Goal: Task Accomplishment & Management: Use online tool/utility

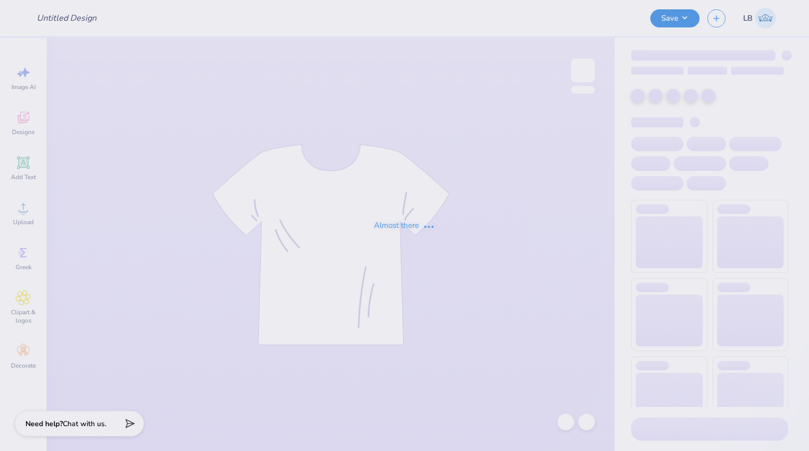
type input "APHI Dad's Weekend"
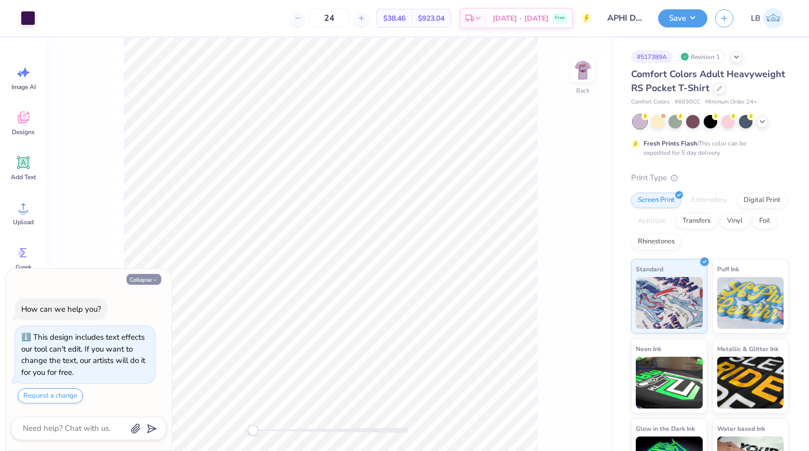
click at [135, 281] on button "Collapse" at bounding box center [143, 279] width 35 height 11
type textarea "x"
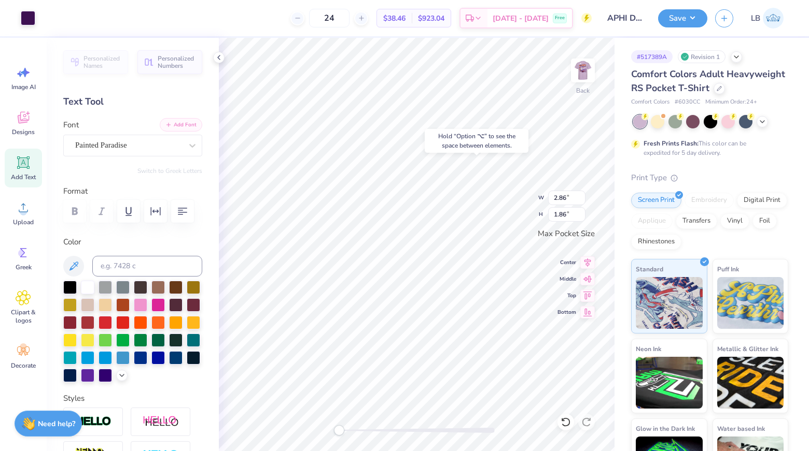
type input "2.86"
type input "1.86"
type input "1.78"
type input "1.07"
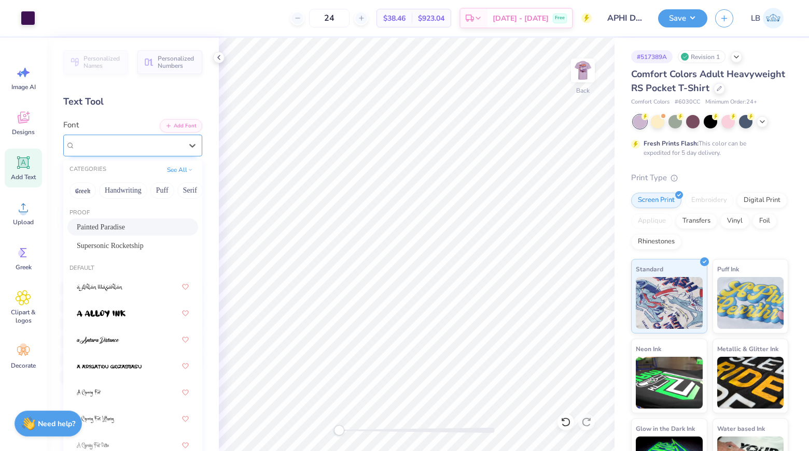
click at [159, 143] on div "Painted Paradise" at bounding box center [128, 145] width 109 height 16
click at [84, 189] on button "Greek" at bounding box center [82, 190] width 26 height 17
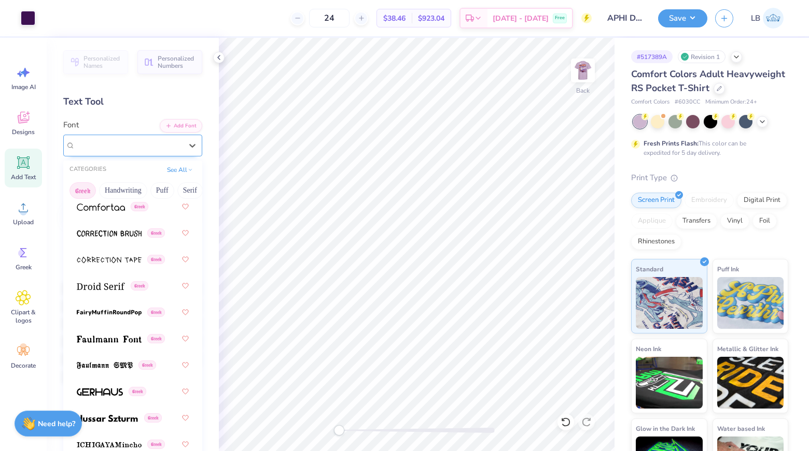
scroll to position [379, 0]
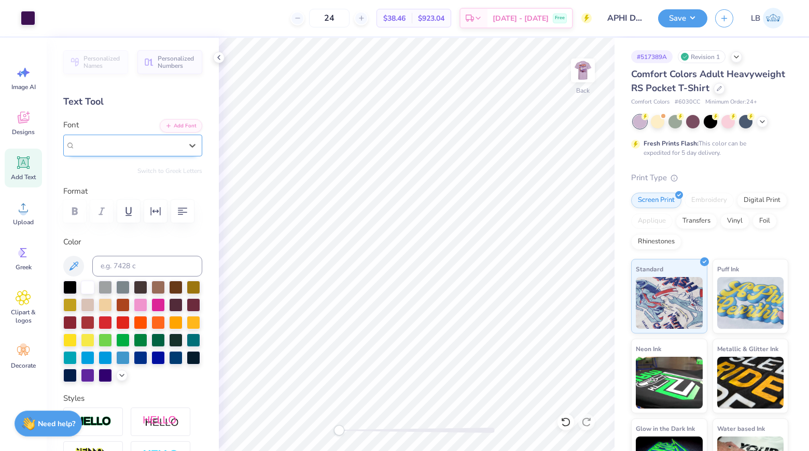
click at [164, 143] on div "Painted Paradise" at bounding box center [128, 145] width 107 height 12
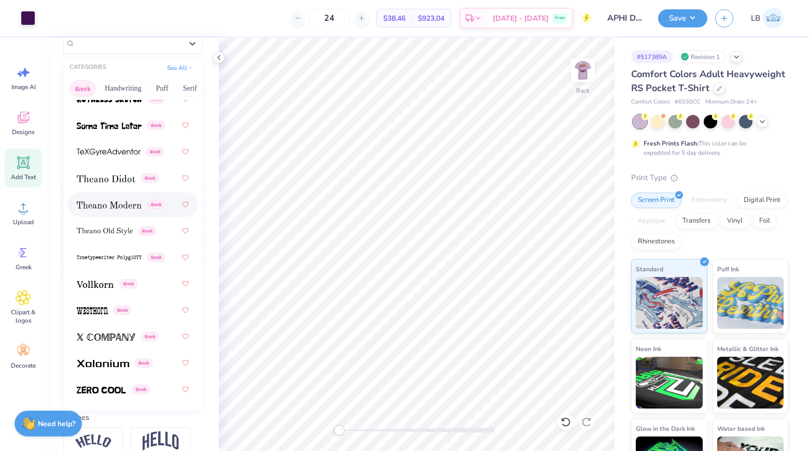
scroll to position [110, 0]
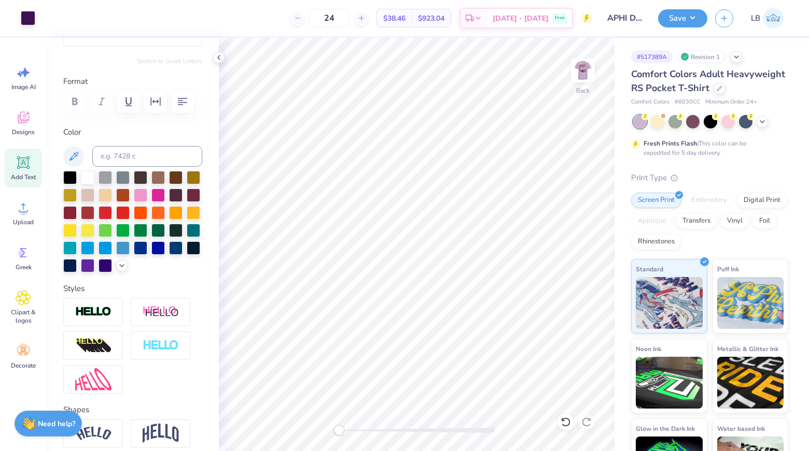
click at [29, 176] on span "Add Text" at bounding box center [23, 177] width 25 height 8
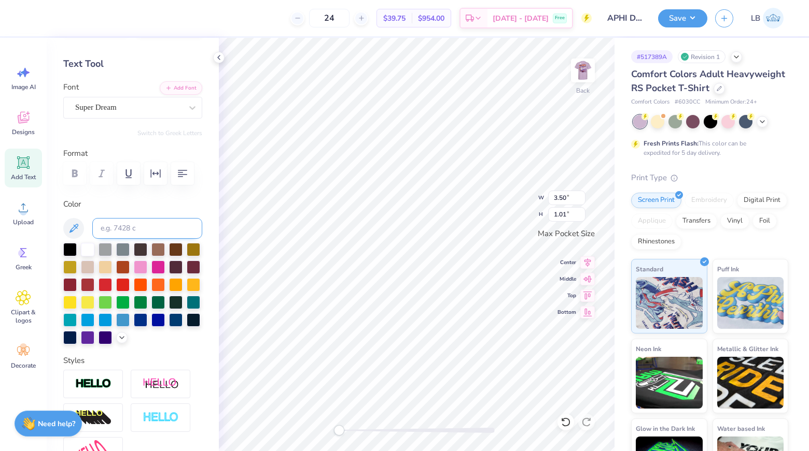
scroll to position [0, 0]
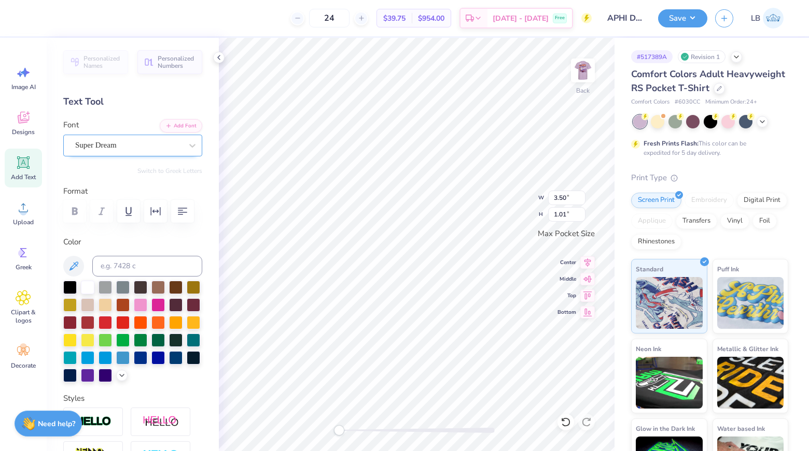
click at [140, 149] on div "Super Dream" at bounding box center [128, 145] width 109 height 16
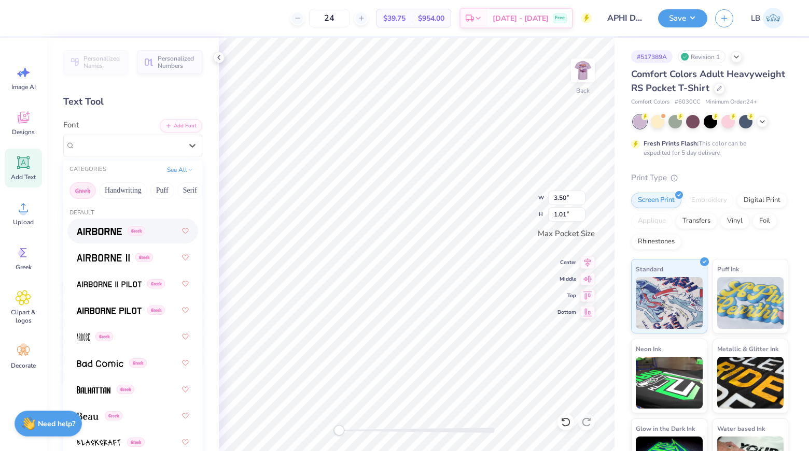
click at [136, 233] on span "Greek" at bounding box center [137, 230] width 18 height 9
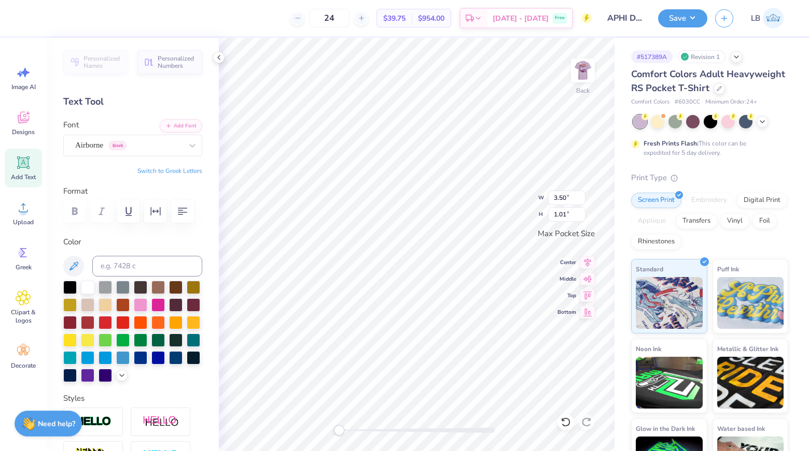
click at [181, 170] on button "Switch to Greek Letters" at bounding box center [169, 171] width 65 height 8
click at [163, 147] on div "Airborne Greek" at bounding box center [128, 145] width 109 height 16
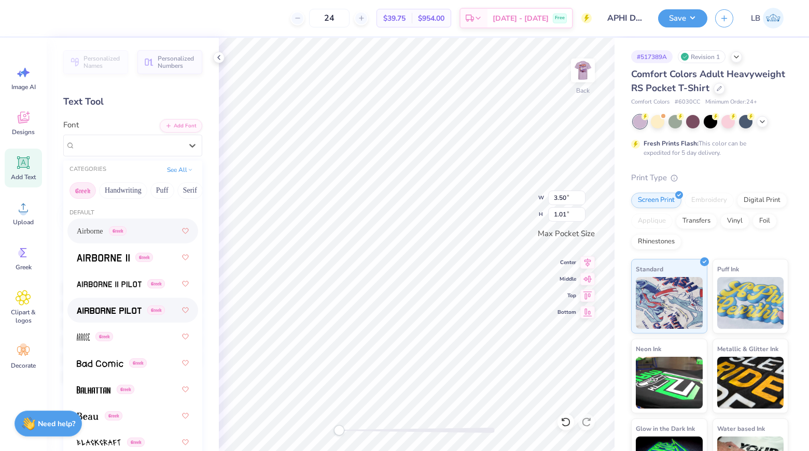
scroll to position [1008, 0]
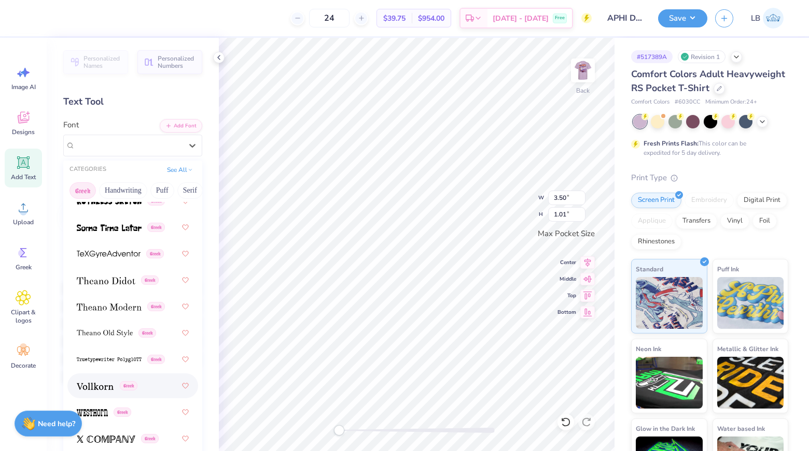
click at [100, 388] on img at bounding box center [95, 386] width 37 height 7
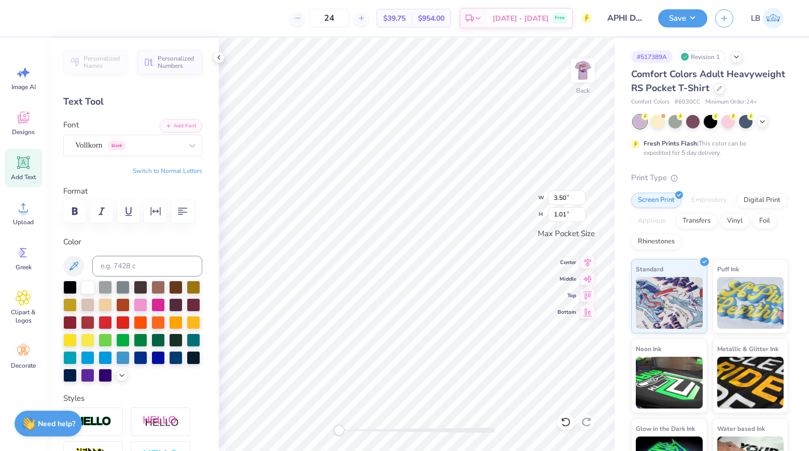
type textarea "ΑΦ"
click at [155, 141] on div "Vollkorn Greek" at bounding box center [128, 145] width 109 height 16
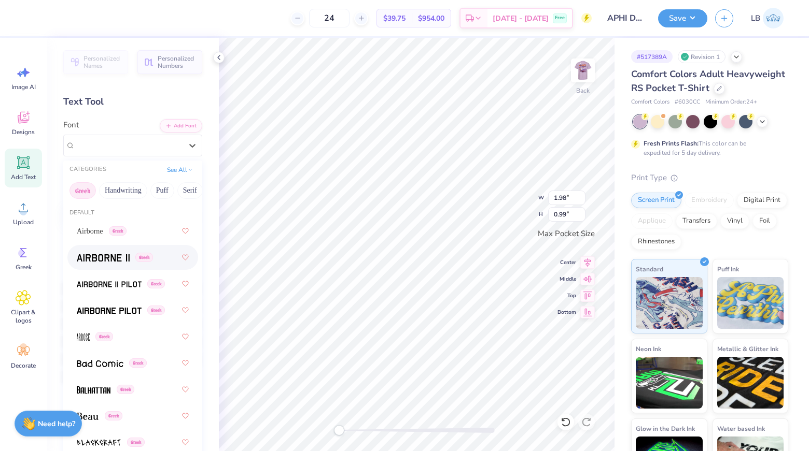
click at [117, 261] on img at bounding box center [103, 257] width 53 height 7
click at [143, 148] on div "Airborne II Greek" at bounding box center [128, 145] width 109 height 16
click at [137, 302] on div "Greek" at bounding box center [133, 310] width 112 height 19
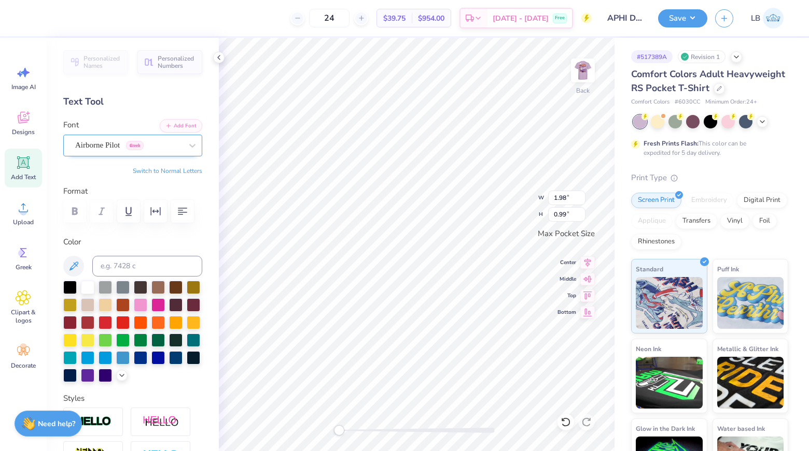
click at [164, 145] on div "Airborne Pilot Greek" at bounding box center [128, 145] width 109 height 16
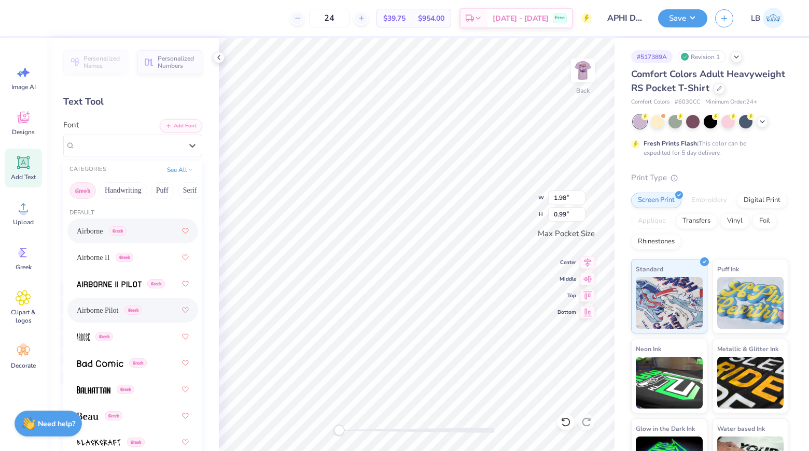
click at [140, 229] on div "Airborne Greek" at bounding box center [133, 231] width 112 height 19
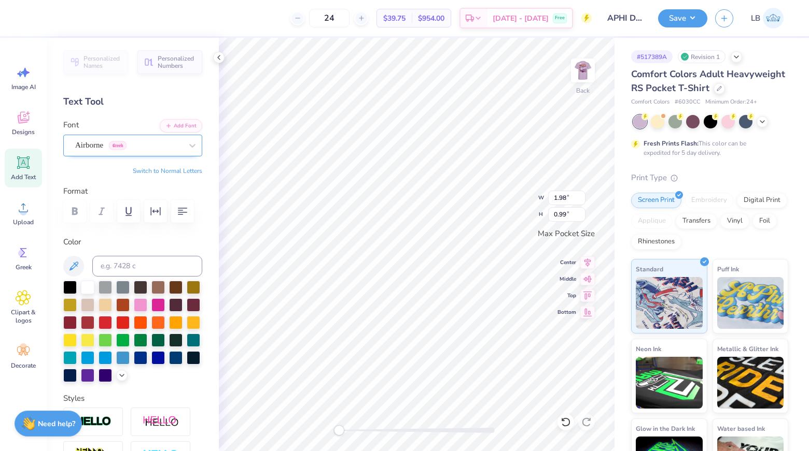
click at [161, 144] on div "Airborne Greek" at bounding box center [128, 145] width 109 height 16
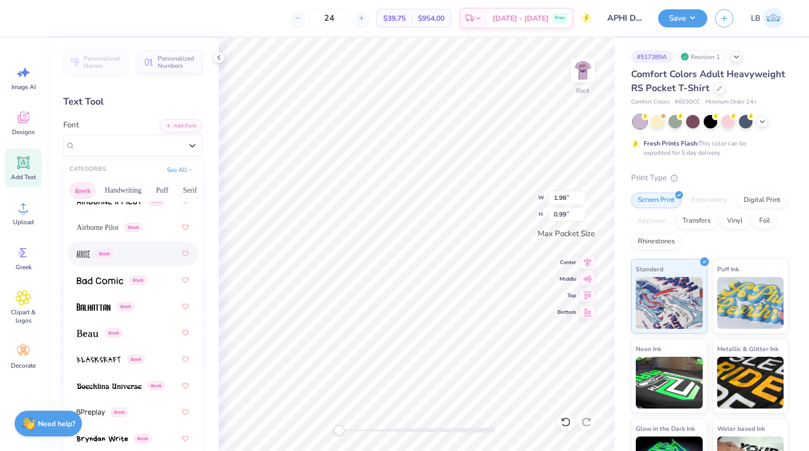
scroll to position [81, 0]
click at [152, 314] on div "Greek" at bounding box center [133, 308] width 112 height 19
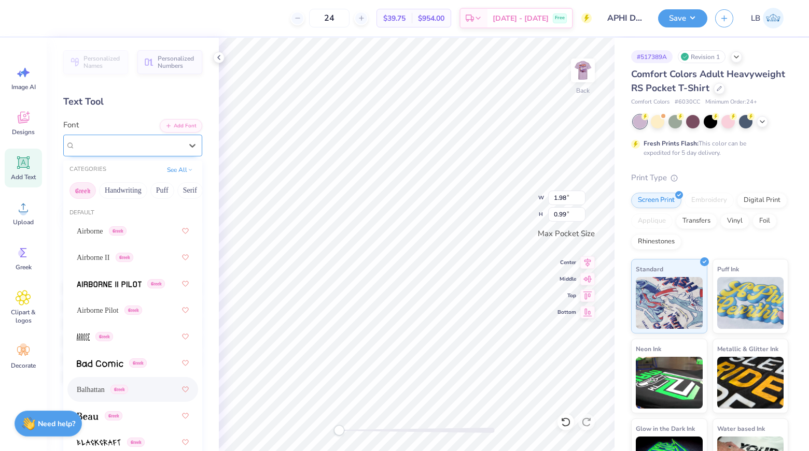
click at [160, 150] on div "Balhattan Greek" at bounding box center [128, 145] width 109 height 16
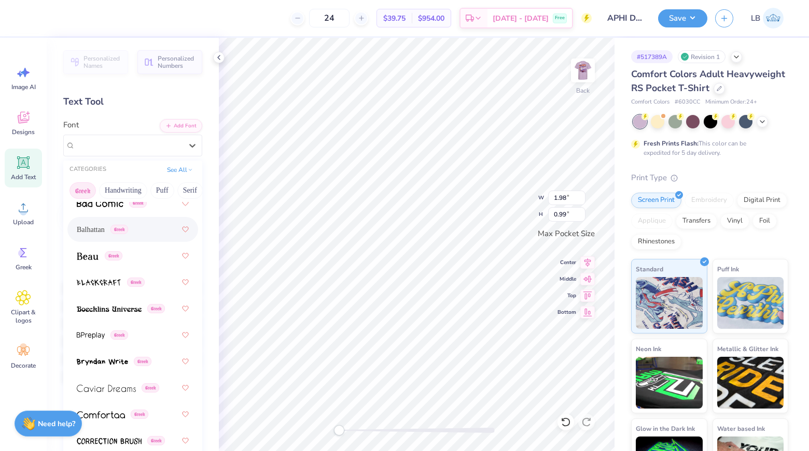
scroll to position [162, 0]
click at [137, 253] on div "Greek" at bounding box center [133, 254] width 112 height 19
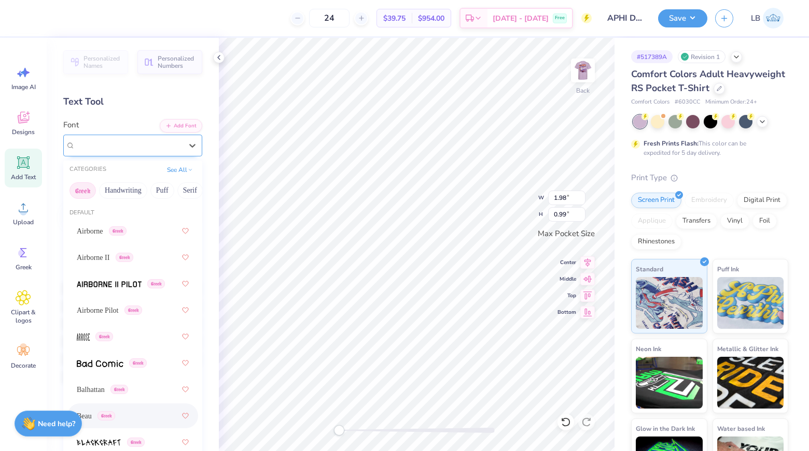
click at [150, 150] on div "Beau Greek" at bounding box center [128, 145] width 109 height 16
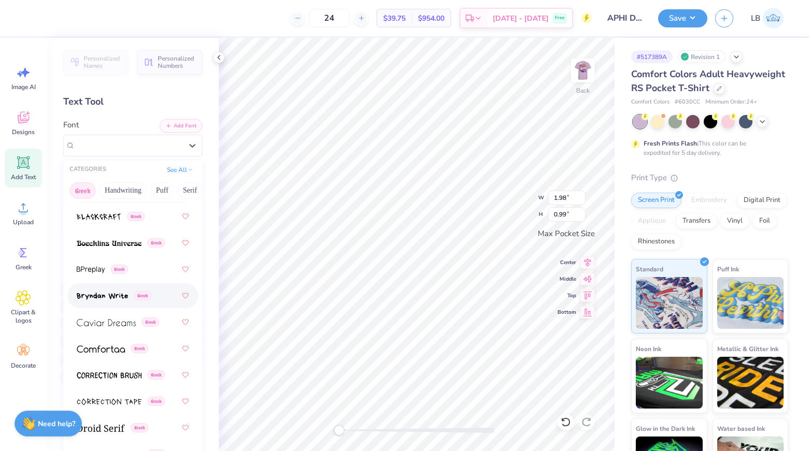
scroll to position [226, 0]
click at [133, 242] on img at bounding box center [109, 242] width 65 height 7
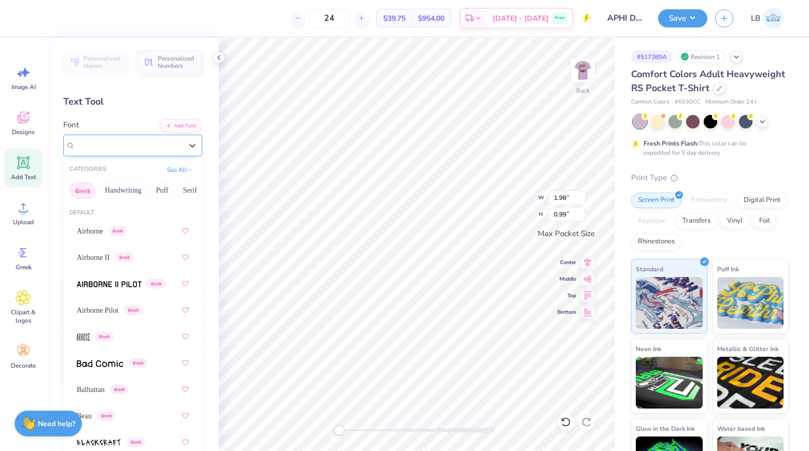
click at [137, 146] on div "Boecklins Universe Greek" at bounding box center [128, 145] width 109 height 16
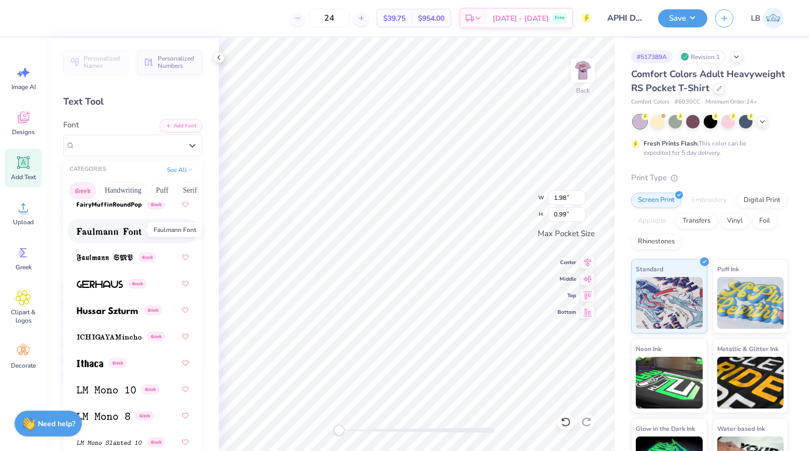
scroll to position [477, 0]
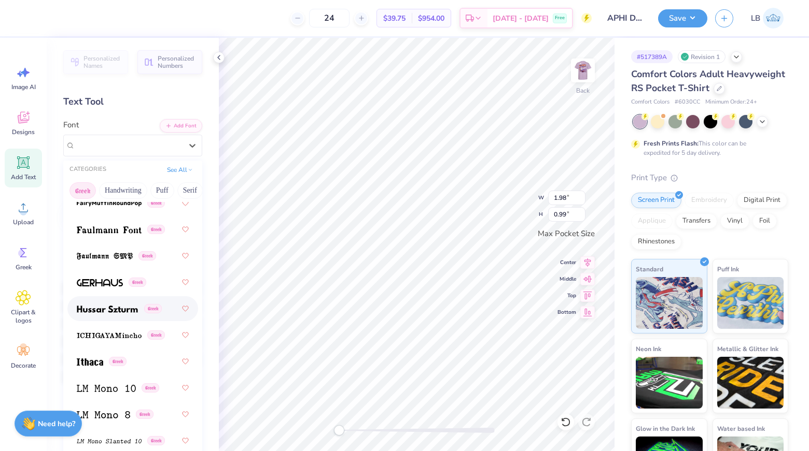
click at [114, 310] on img at bounding box center [107, 309] width 61 height 7
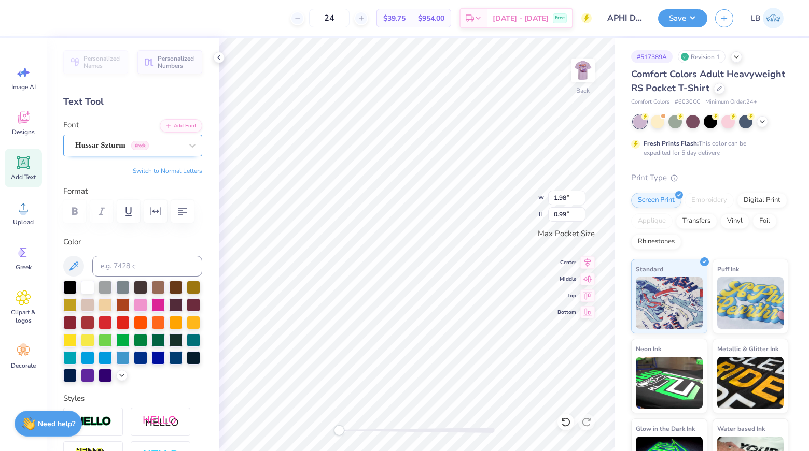
click at [136, 144] on div "Hussar Szturm Greek" at bounding box center [128, 145] width 109 height 16
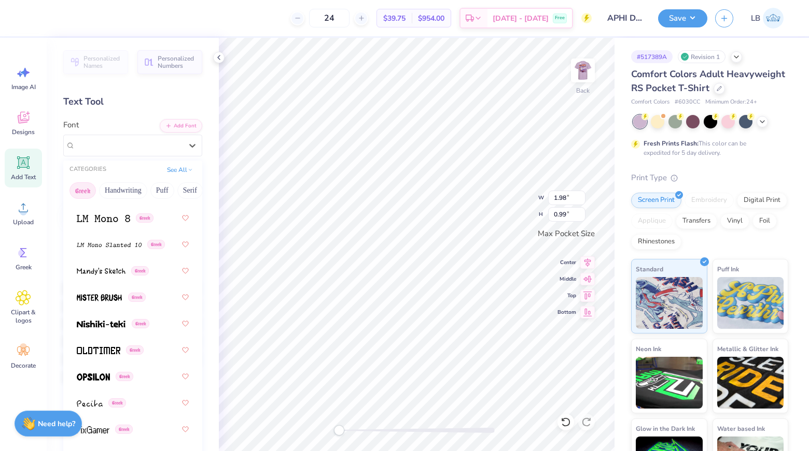
scroll to position [675, 0]
click at [107, 331] on div "Greek" at bounding box center [133, 323] width 112 height 19
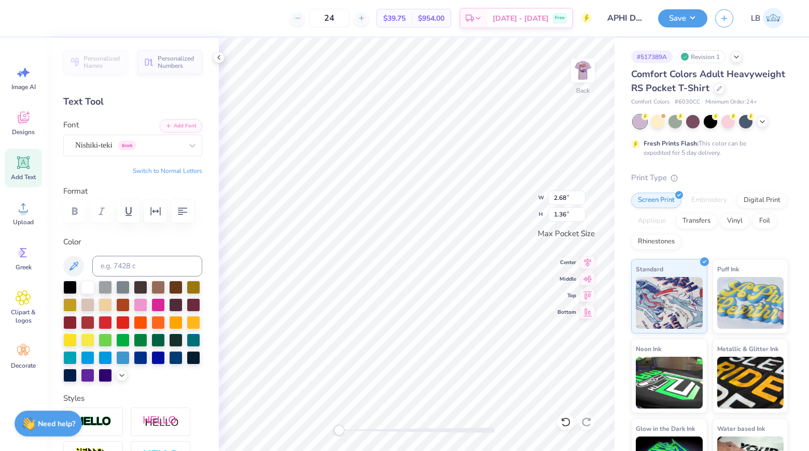
type input "2.68"
type input "1.36"
click at [587, 261] on icon at bounding box center [587, 261] width 15 height 12
type input "2.98"
type input "1.52"
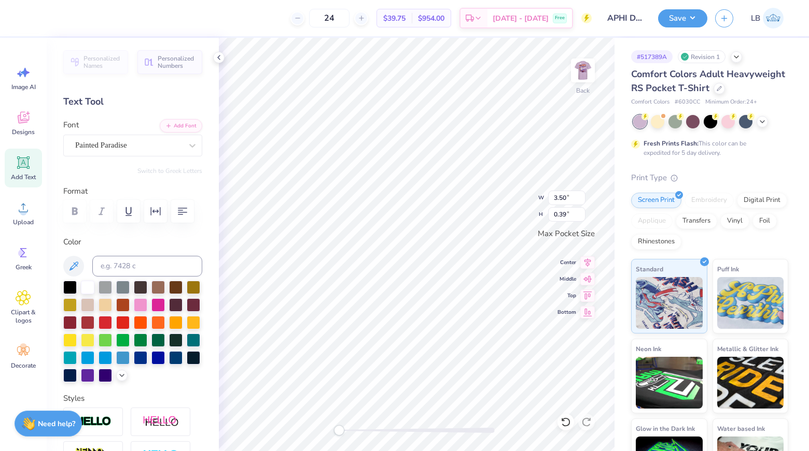
type input "2.98"
type input "1.52"
click at [178, 261] on input at bounding box center [147, 266] width 110 height 21
type input "2627"
click at [677, 24] on button "Save" at bounding box center [682, 17] width 49 height 18
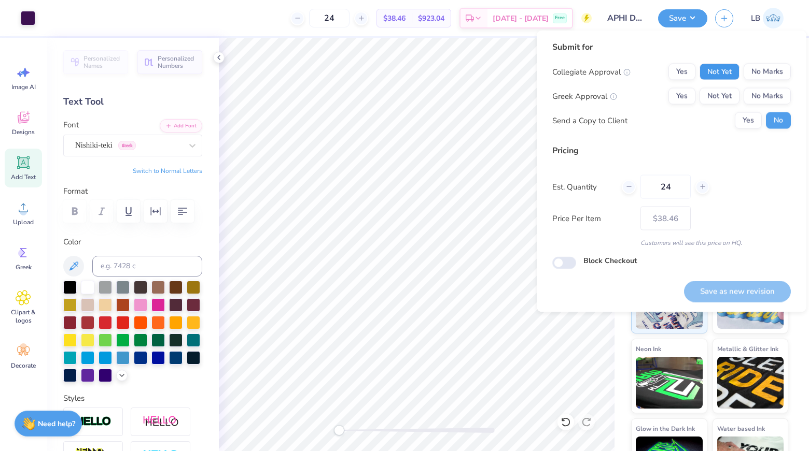
click at [710, 69] on button "Not Yet" at bounding box center [719, 72] width 40 height 17
click at [715, 100] on button "Not Yet" at bounding box center [719, 96] width 40 height 17
click at [743, 292] on button "Save as new revision" at bounding box center [737, 291] width 107 height 21
type input "$38.46"
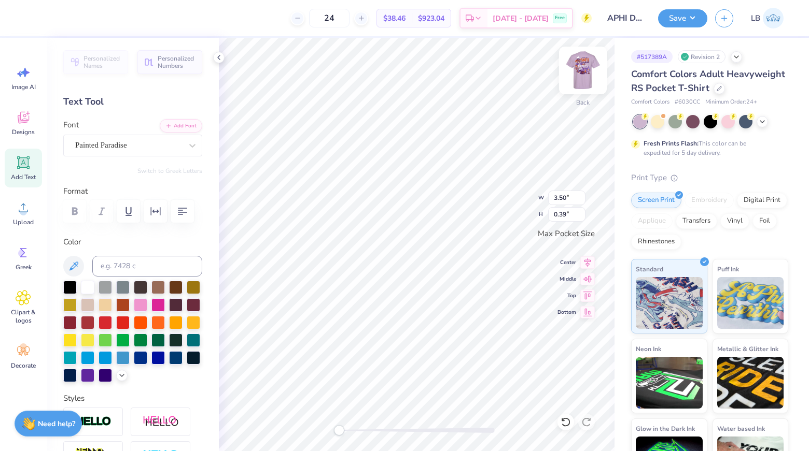
click at [585, 66] on img at bounding box center [582, 70] width 41 height 41
type textarea "D"
type textarea "CLEMSON, [GEOGRAPHIC_DATA]"
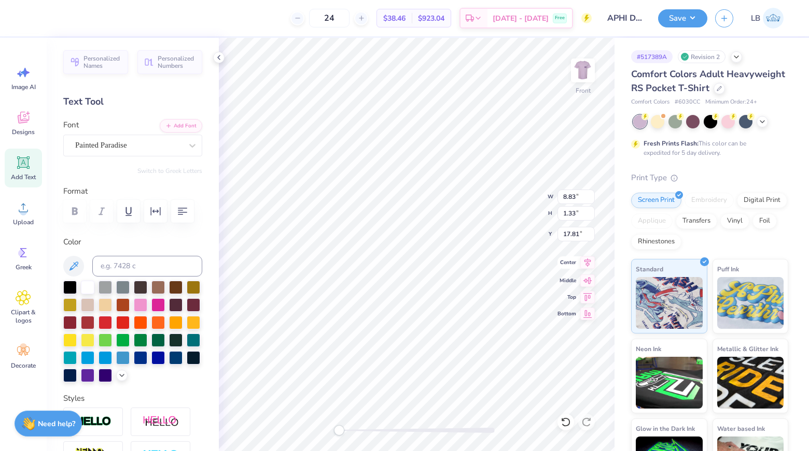
type input "8.83"
type input "1.33"
click at [585, 266] on icon at bounding box center [587, 263] width 15 height 12
click at [144, 145] on div "Painted Paradise" at bounding box center [128, 145] width 109 height 16
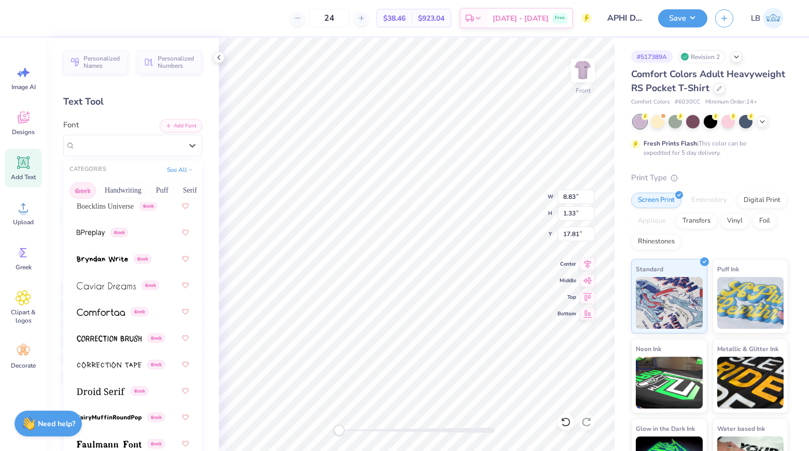
scroll to position [460, 0]
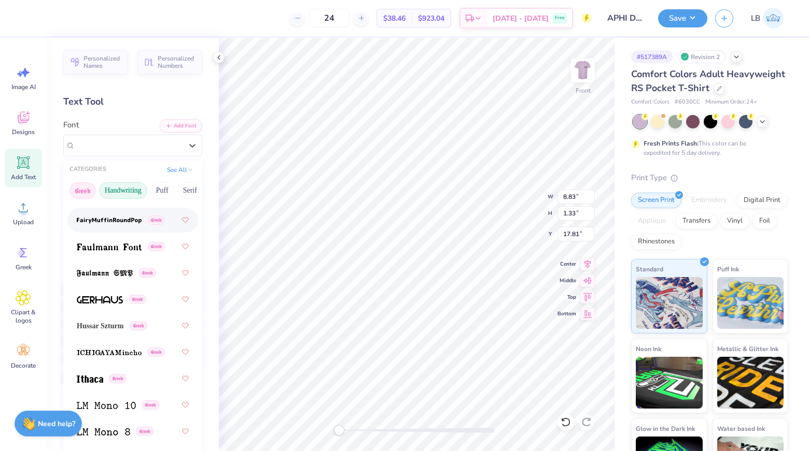
click at [125, 188] on button "Handwriting" at bounding box center [123, 190] width 48 height 17
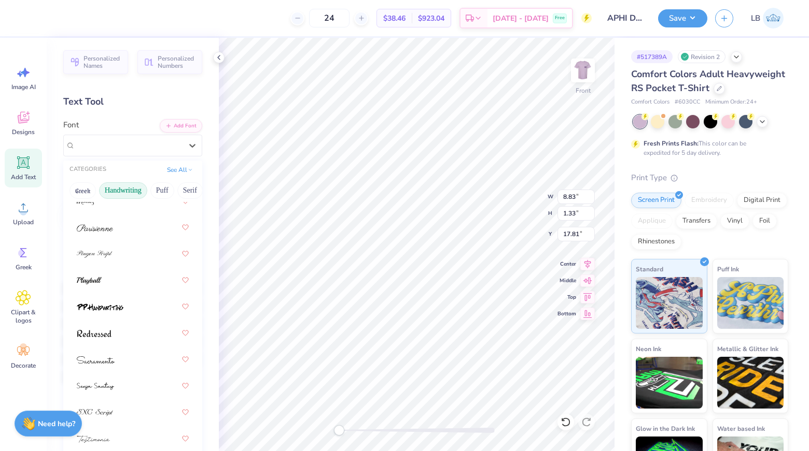
scroll to position [453, 0]
click at [135, 252] on div at bounding box center [133, 254] width 112 height 19
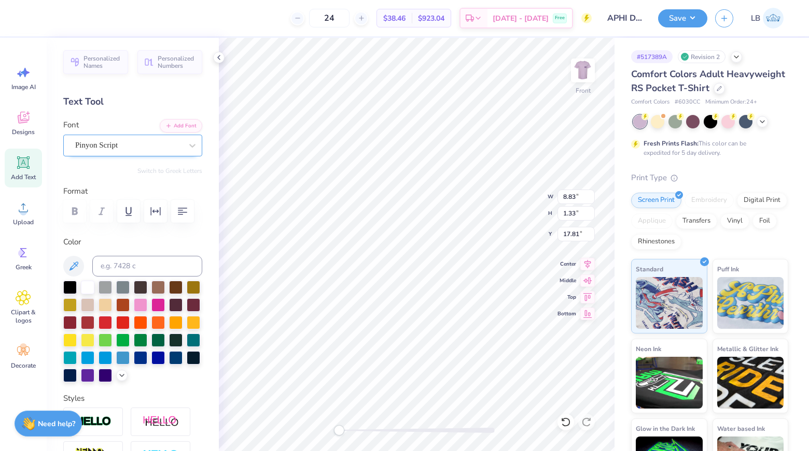
click at [150, 135] on div "Pinyon Script" at bounding box center [132, 146] width 139 height 22
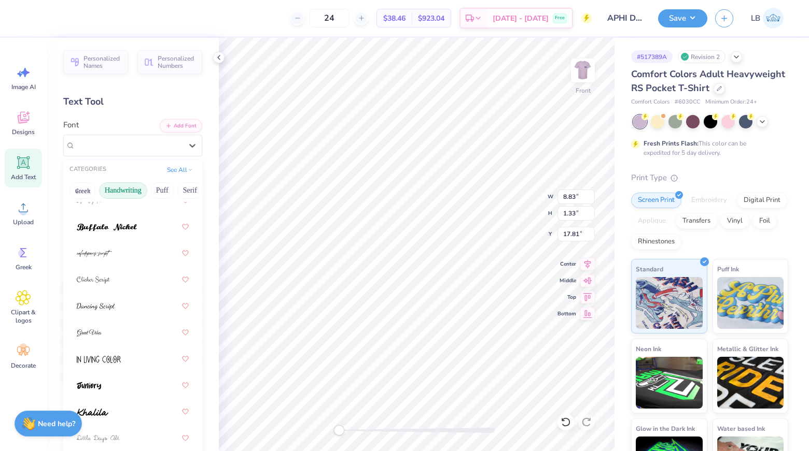
scroll to position [111, 0]
click at [147, 279] on div at bounding box center [133, 278] width 112 height 19
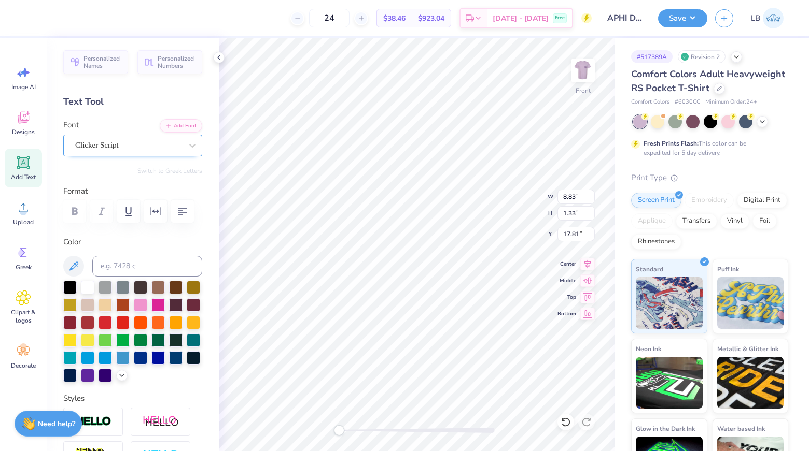
click at [154, 143] on div "Clicker Script" at bounding box center [128, 145] width 109 height 16
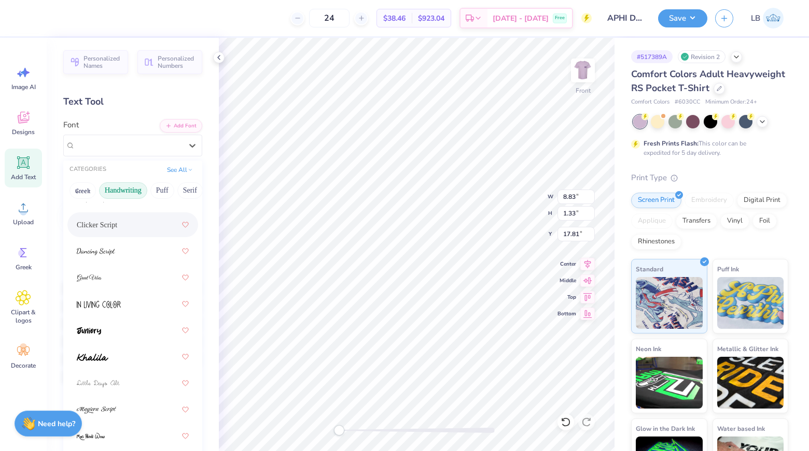
scroll to position [168, 0]
click at [146, 256] on div at bounding box center [133, 247] width 112 height 19
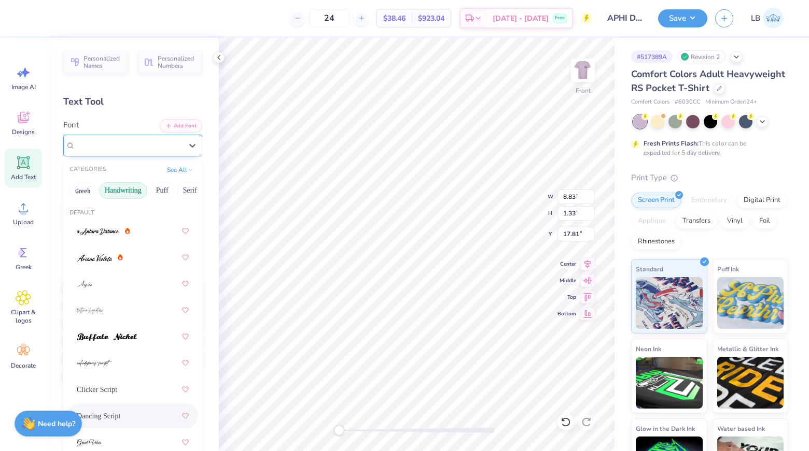
click at [143, 146] on div "Dancing Script" at bounding box center [128, 145] width 109 height 16
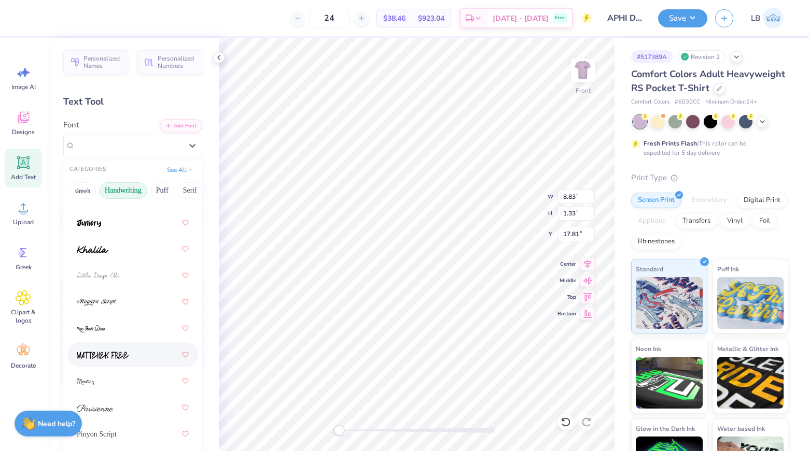
scroll to position [259, 0]
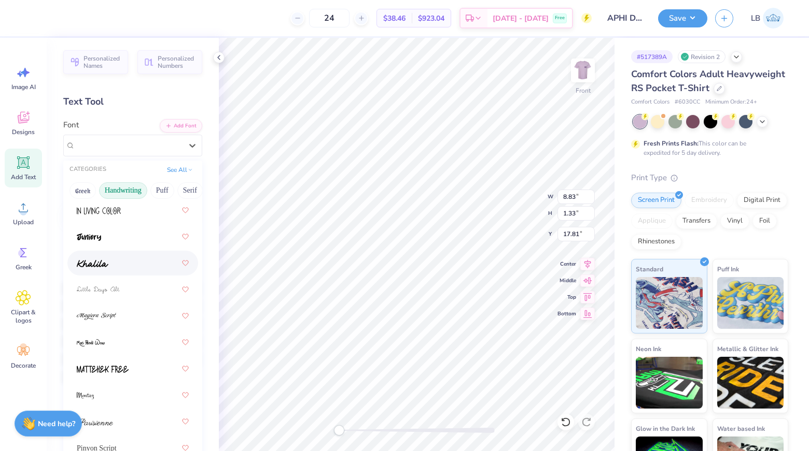
click at [137, 264] on div at bounding box center [133, 263] width 112 height 19
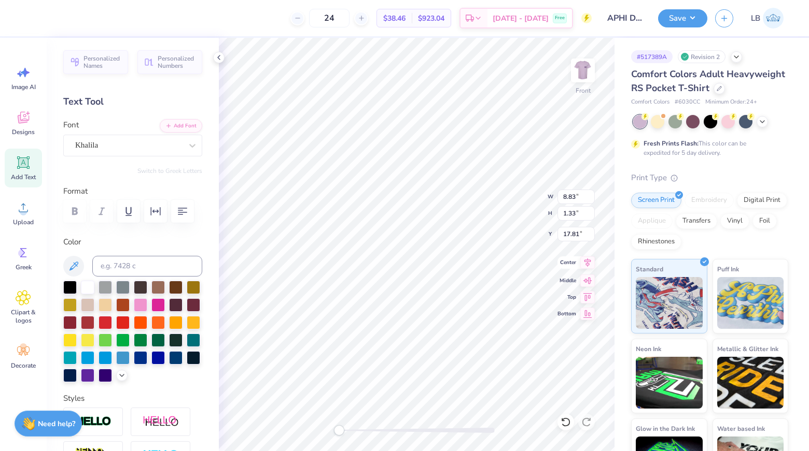
click at [586, 260] on icon at bounding box center [587, 263] width 15 height 12
type input "5.80"
type input "0.74"
type input "17.95"
type input "4.17"
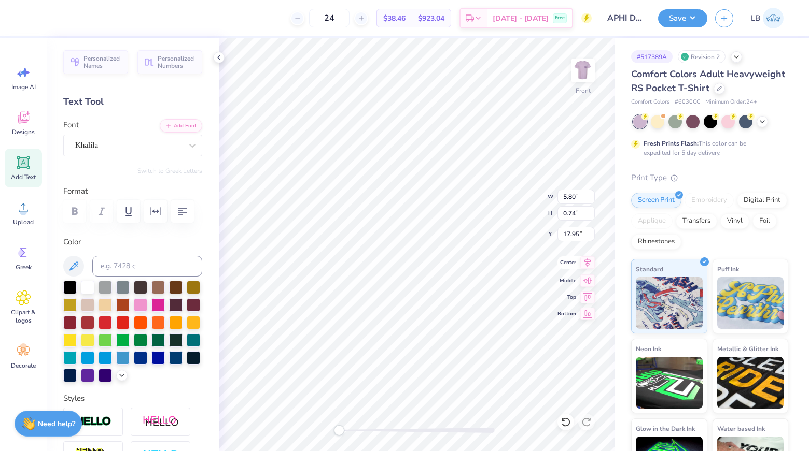
type input "0.58"
type input "3.88"
type input "5.80"
type input "0.74"
type input "18.32"
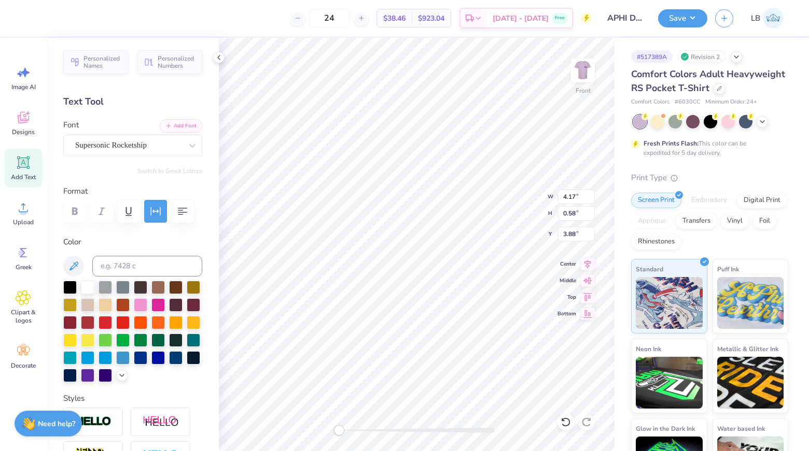
scroll to position [0, 2]
type input "9.03"
type textarea "Clemson, [GEOGRAPHIC_DATA]"
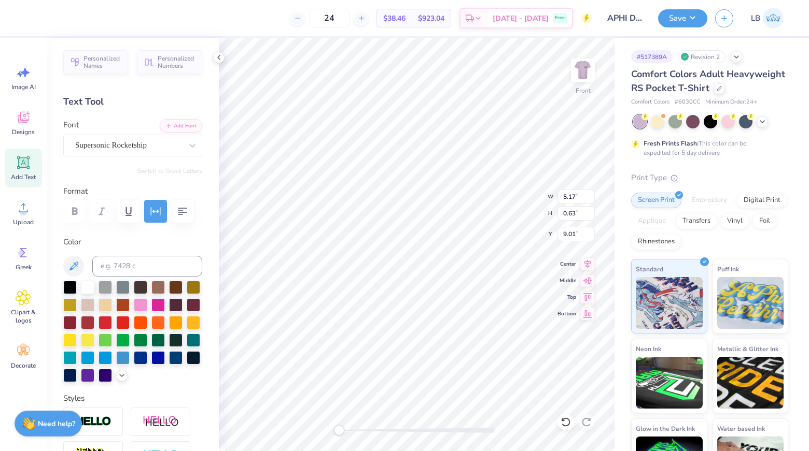
type input "3.84"
type input "0.47"
click at [182, 141] on div "Supersonic Rocketship" at bounding box center [128, 145] width 109 height 16
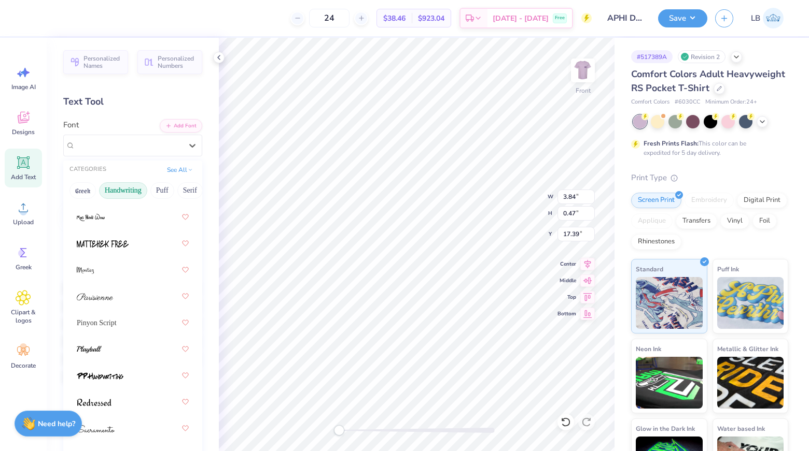
scroll to position [385, 0]
click at [134, 341] on div at bounding box center [133, 348] width 112 height 19
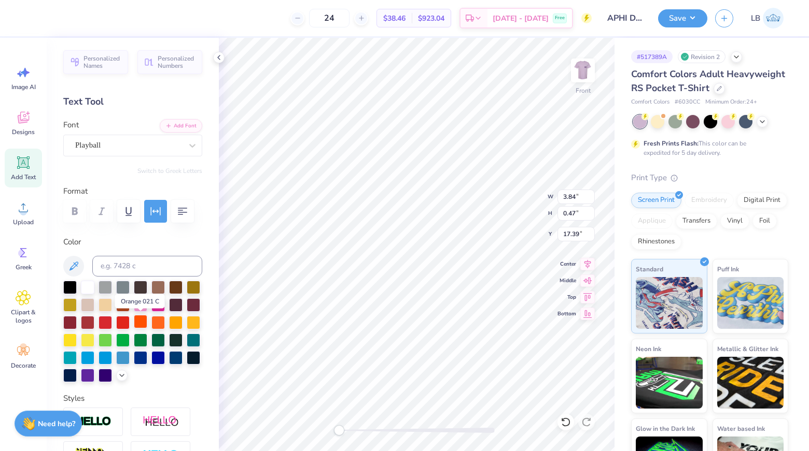
click at [146, 320] on div at bounding box center [140, 321] width 13 height 13
click at [154, 322] on div at bounding box center [157, 321] width 13 height 13
click at [137, 322] on div at bounding box center [140, 321] width 13 height 13
click at [134, 146] on div "Playball" at bounding box center [128, 145] width 109 height 16
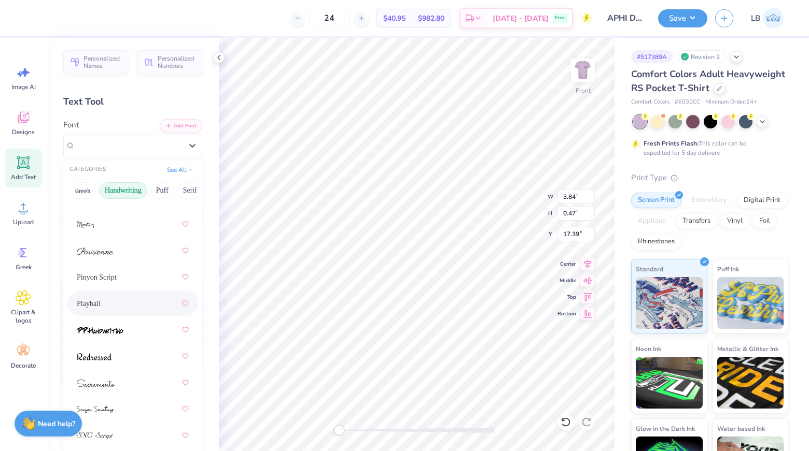
scroll to position [438, 0]
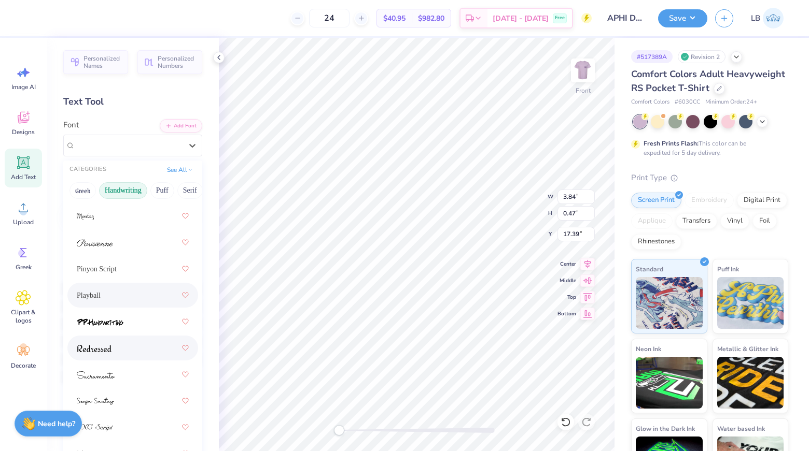
click at [133, 350] on div at bounding box center [133, 348] width 112 height 19
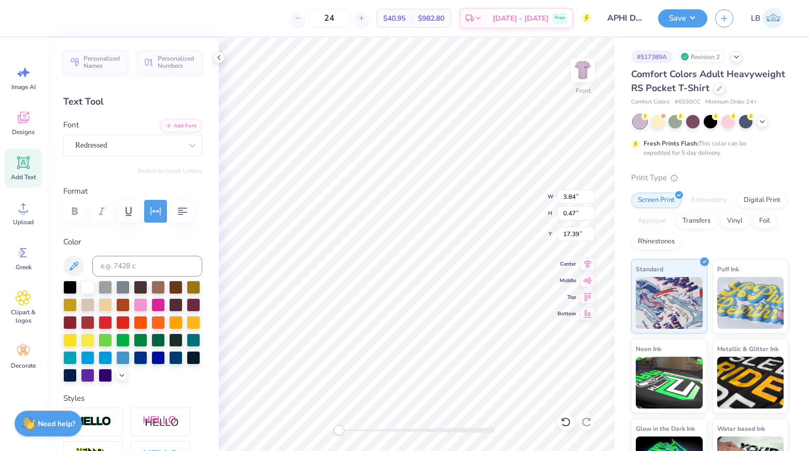
type input "12.50"
type input "14.29"
type input "3.00"
type input "12.50"
type input "14.29"
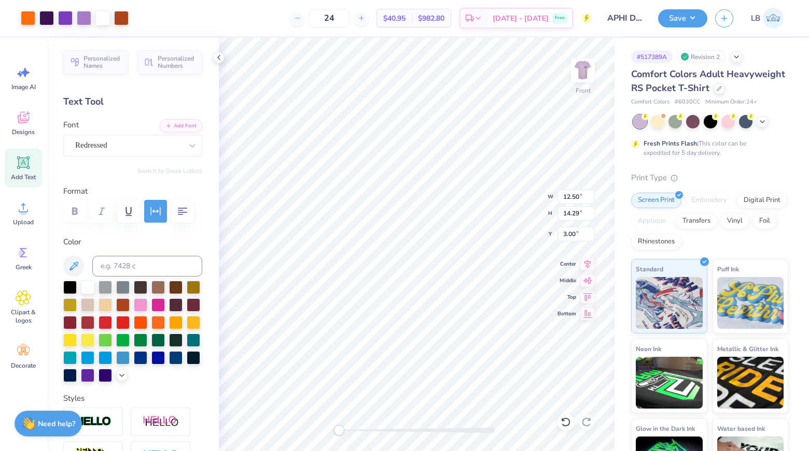
type input "3.00"
type input "11.51"
type input "12.57"
type input "4.73"
click at [568, 424] on icon at bounding box center [565, 422] width 10 height 10
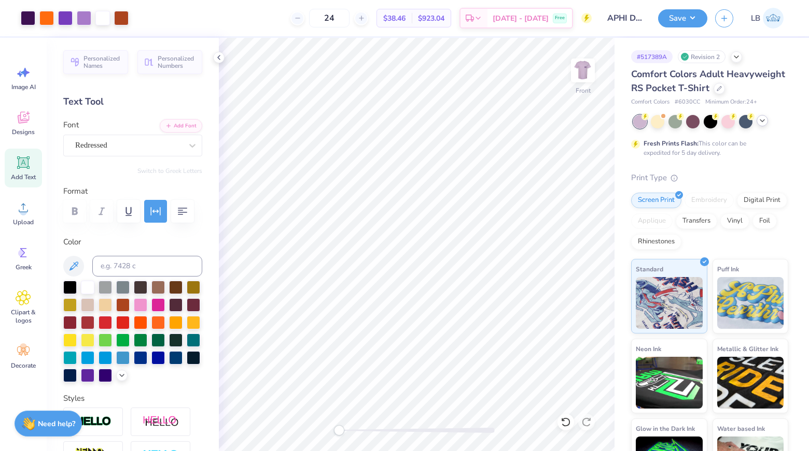
click at [767, 122] on div at bounding box center [761, 120] width 11 height 11
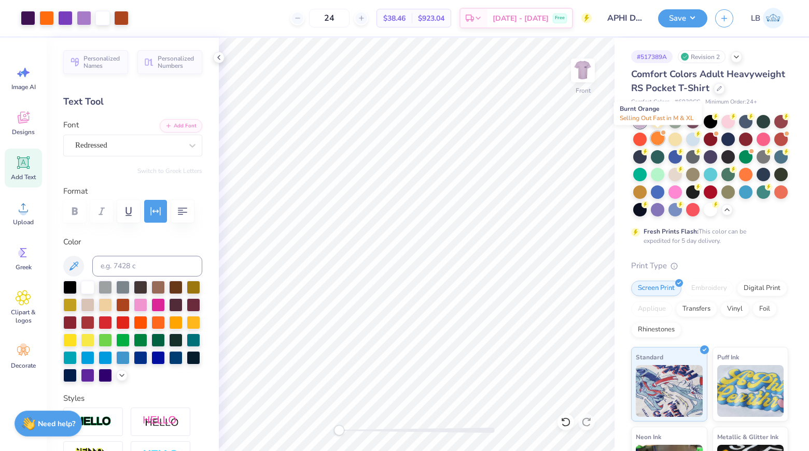
click at [654, 140] on div at bounding box center [656, 138] width 13 height 13
click at [625, 157] on div "# 517389A Revision 2 Comfort Colors Adult Heavyweight RS Pocket T-Shirt Comfort…" at bounding box center [711, 310] width 194 height 544
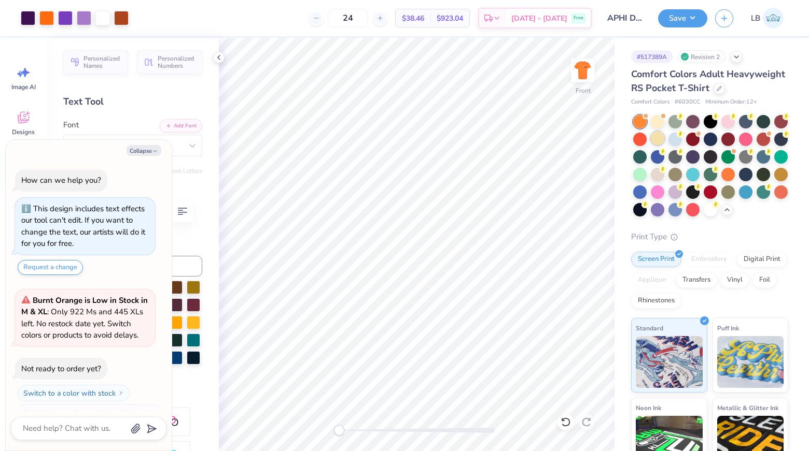
scroll to position [164, 0]
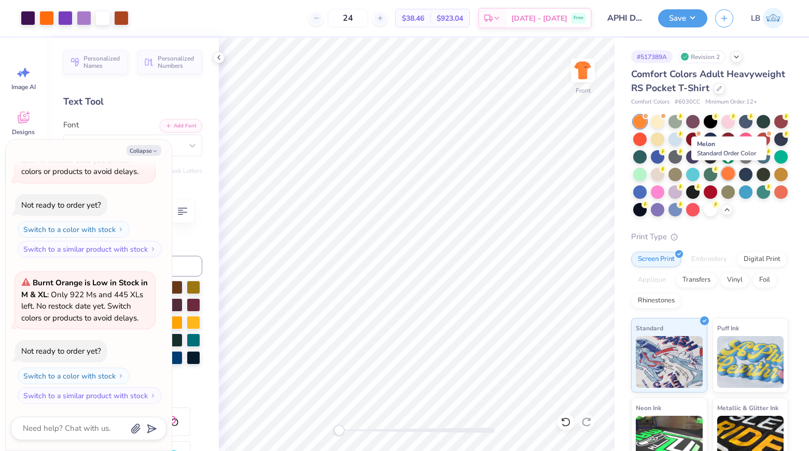
click at [729, 172] on div at bounding box center [727, 173] width 13 height 13
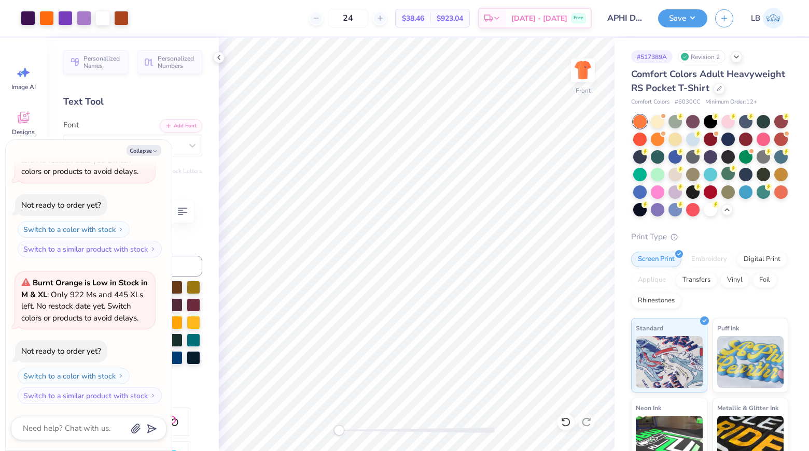
drag, startPoint x: 580, startPoint y: 69, endPoint x: 67, endPoint y: 447, distance: 637.2
click at [580, 69] on img at bounding box center [582, 70] width 21 height 21
click at [588, 72] on img at bounding box center [582, 70] width 21 height 21
click at [143, 151] on button "Collapse" at bounding box center [143, 150] width 35 height 11
type textarea "x"
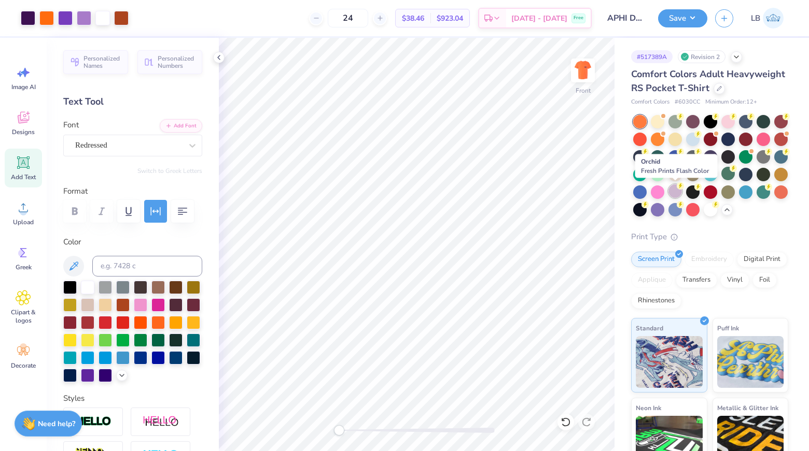
click at [674, 193] on div at bounding box center [674, 191] width 13 height 13
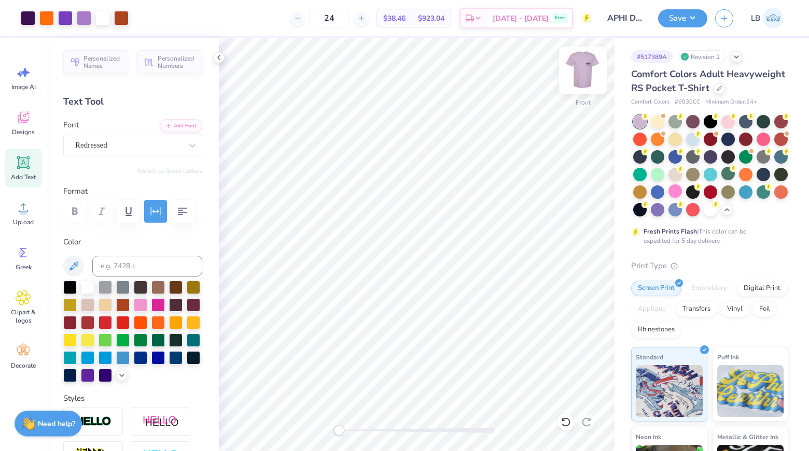
click at [578, 77] on img at bounding box center [582, 70] width 41 height 41
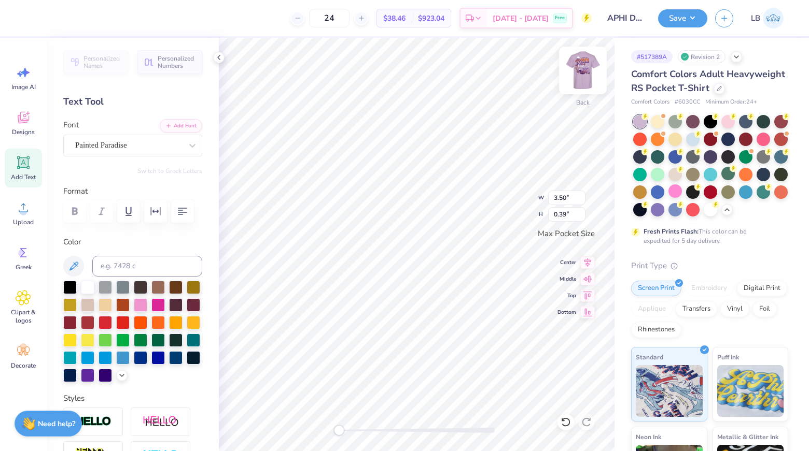
click at [582, 70] on img at bounding box center [582, 70] width 41 height 41
type input "3.60"
type input "0.40"
type input "4.17"
type input "0.58"
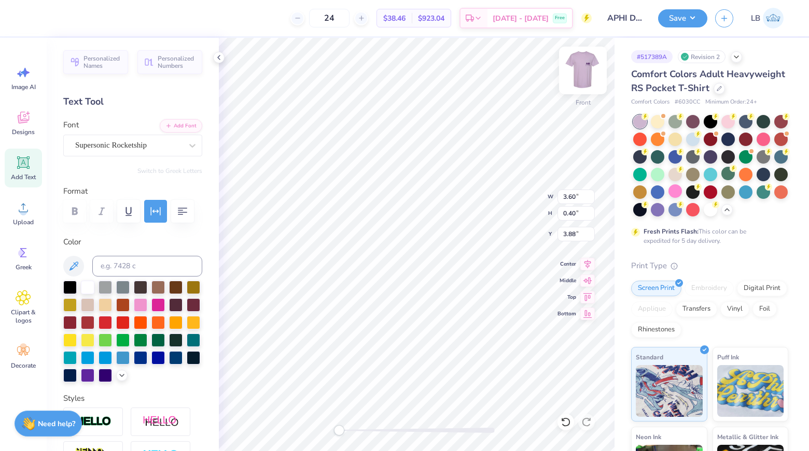
type input "3.88"
click at [578, 61] on img at bounding box center [582, 70] width 41 height 41
type input "3.44"
type input "0.48"
type input "3.50"
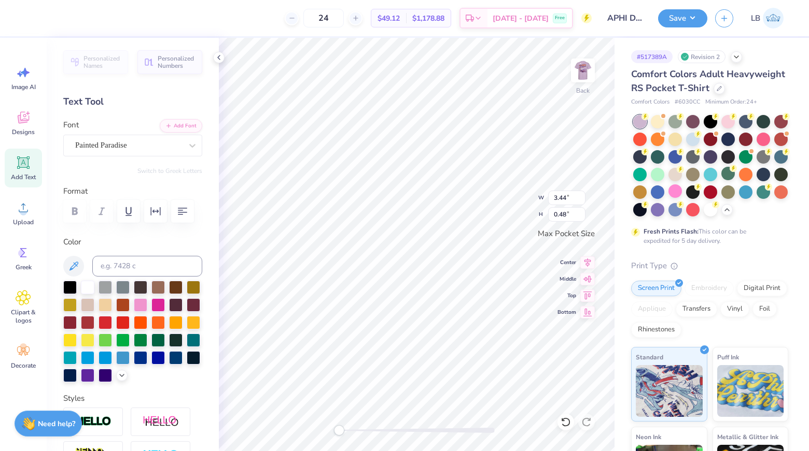
type input "0.39"
click at [122, 144] on div "Painted Paradise" at bounding box center [128, 145] width 109 height 16
click at [181, 169] on button "See All" at bounding box center [180, 169] width 32 height 10
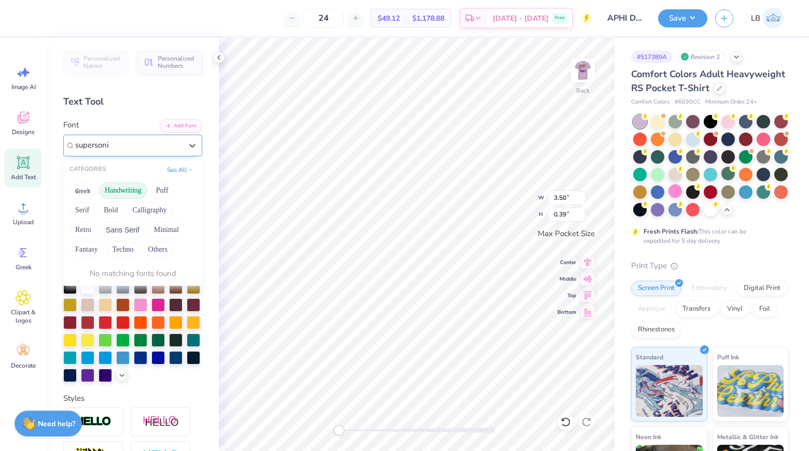
type input "supersonic"
click at [151, 145] on div at bounding box center [128, 145] width 109 height 16
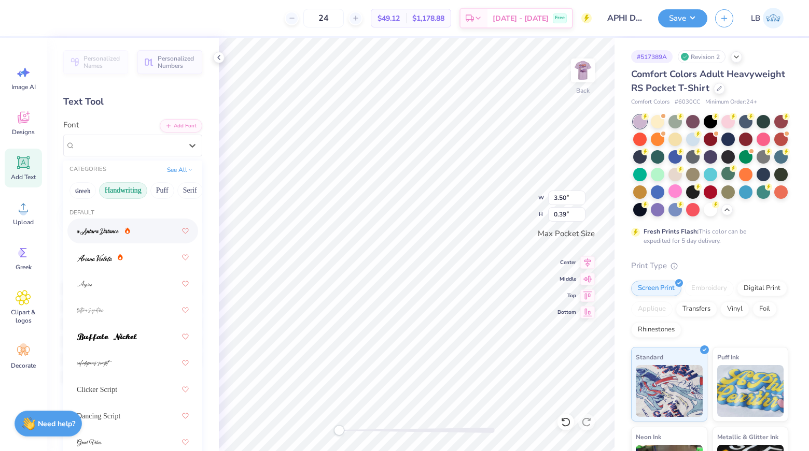
click at [151, 145] on div "Painted Paradise" at bounding box center [128, 145] width 107 height 12
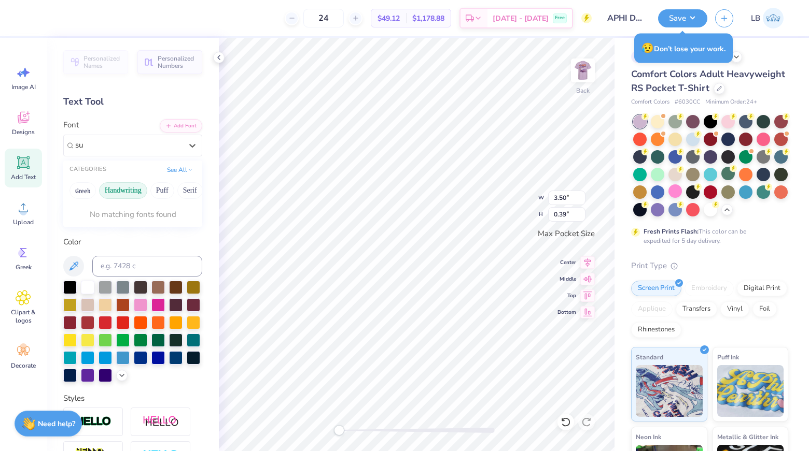
type input "s"
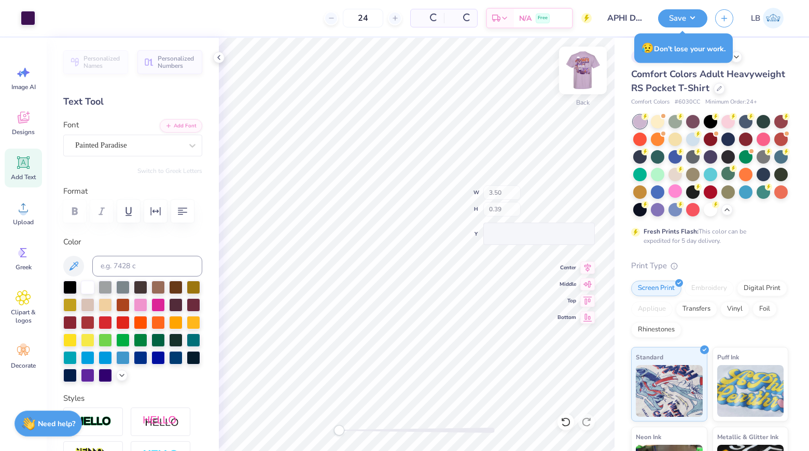
click at [580, 70] on img at bounding box center [582, 70] width 41 height 41
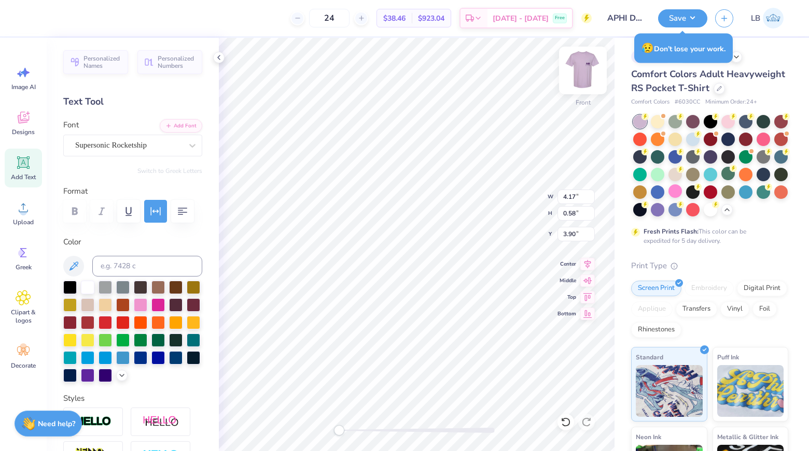
click at [583, 73] on img at bounding box center [582, 70] width 41 height 41
type input "3.44"
type input "0.48"
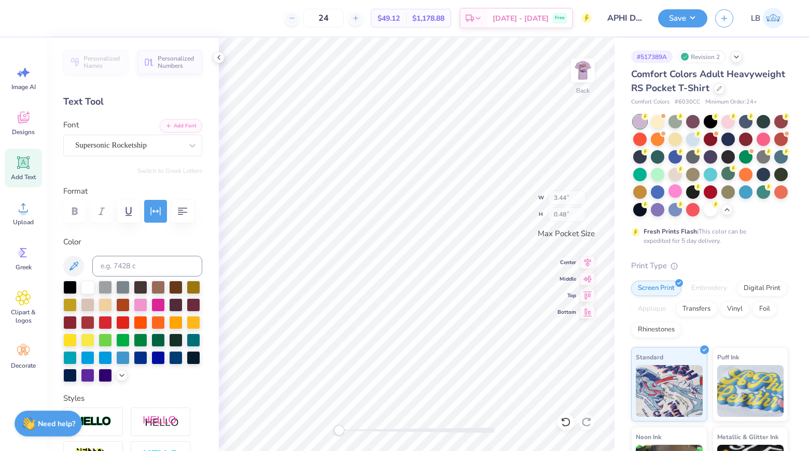
type input "3.50"
type input "0.39"
click at [582, 68] on img at bounding box center [582, 70] width 41 height 41
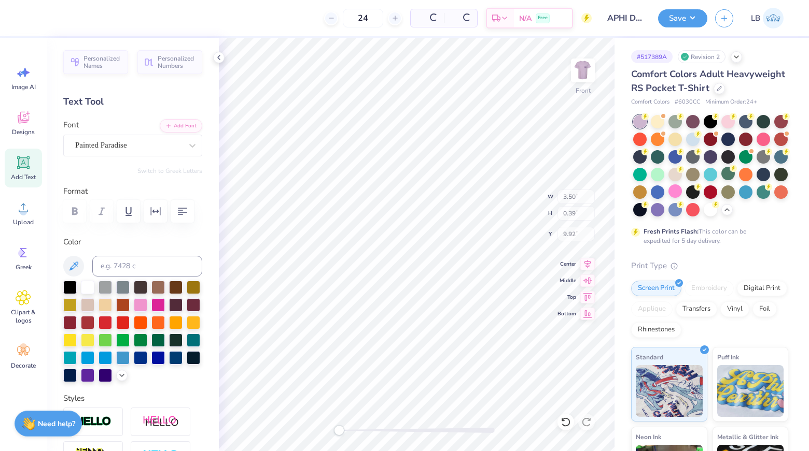
type input "3.60"
type input "0.40"
type input "4.17"
type input "0.58"
type input "3.90"
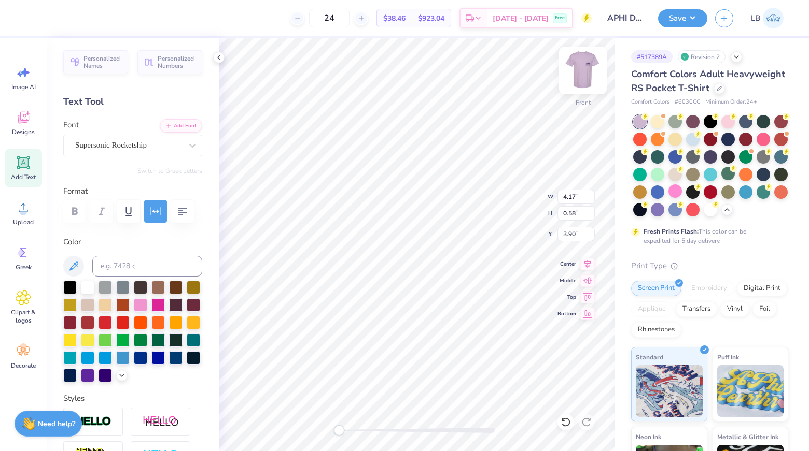
click at [587, 65] on img at bounding box center [582, 70] width 41 height 41
type input "3.44"
type input "0.48"
type input "3.50"
type input "0.39"
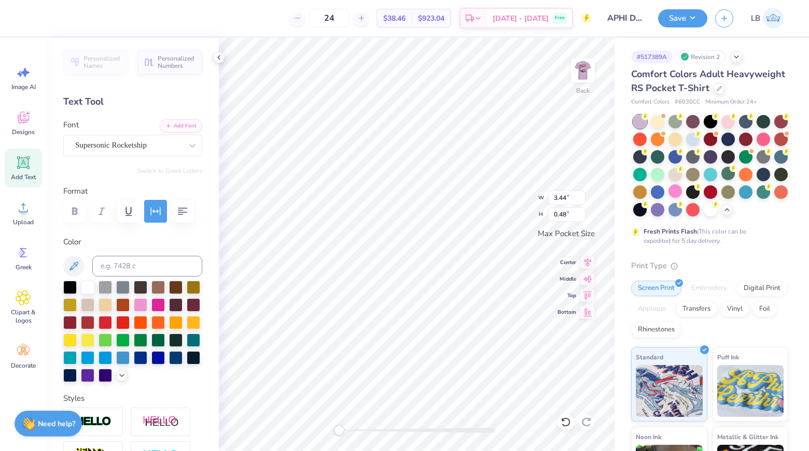
scroll to position [0, 0]
type textarea "A"
type textarea "Dad's Weekend"
type input "2.98"
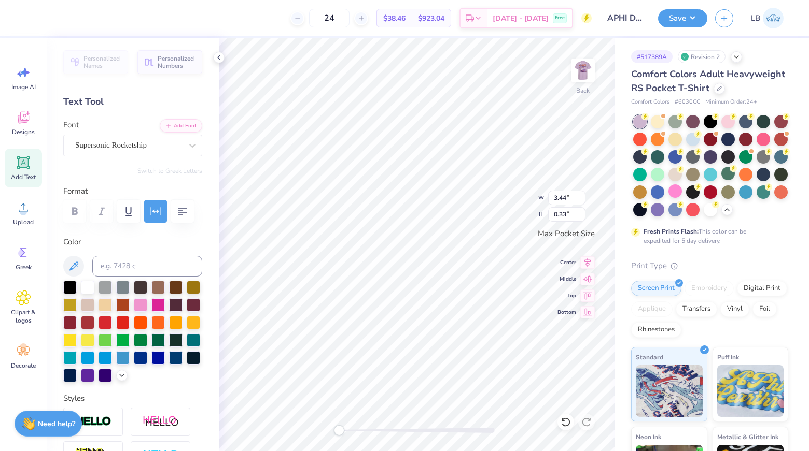
type input "1.52"
type input "3.44"
type input "0.33"
click at [152, 148] on div "Supersonic Rocketship" at bounding box center [128, 145] width 109 height 16
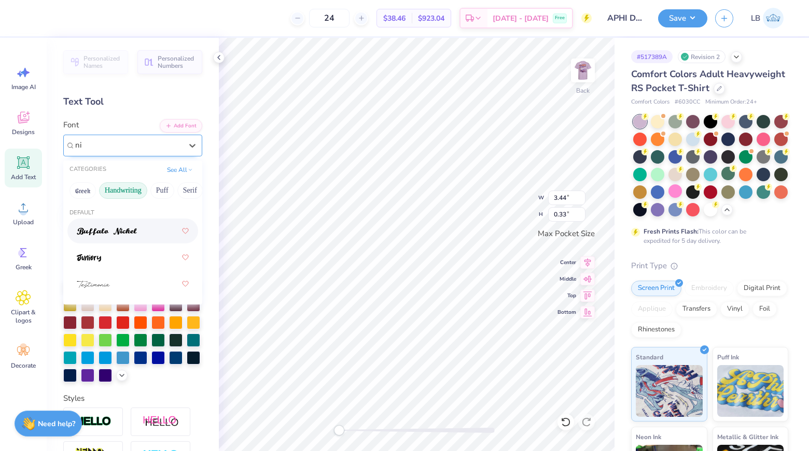
type input "ni"
type input "2.98"
type input "1.52"
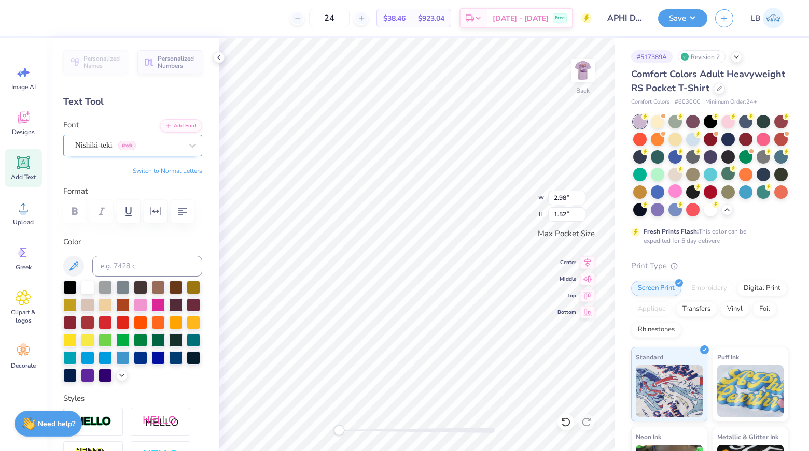
type input "3.44"
type input "0.33"
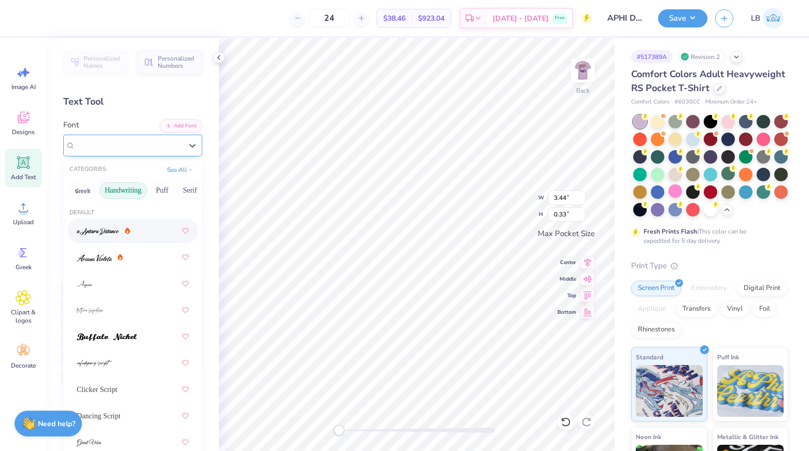
click at [150, 143] on div "Supersonic Rocketship" at bounding box center [128, 145] width 109 height 16
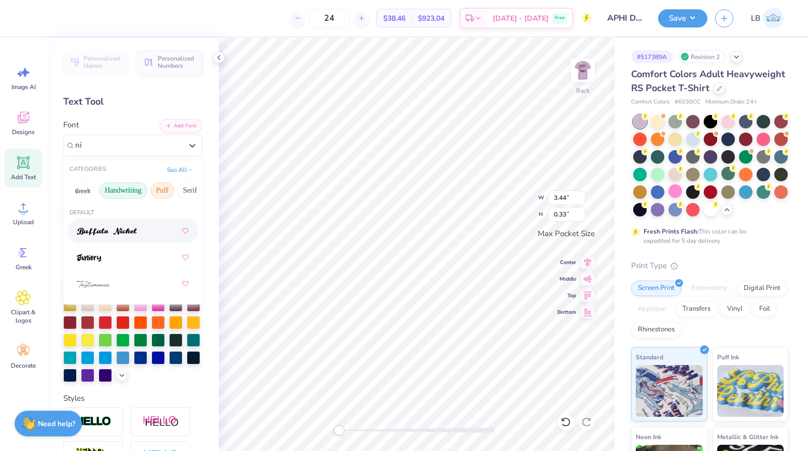
click at [154, 191] on button "Puff" at bounding box center [162, 190] width 24 height 17
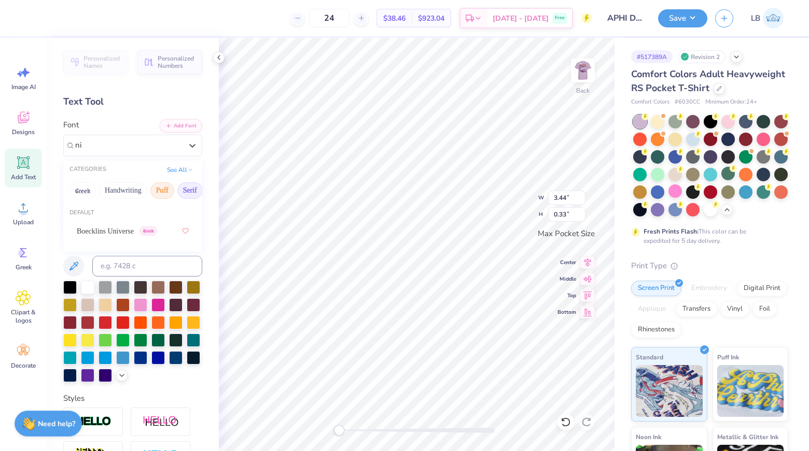
click at [189, 191] on button "Serif" at bounding box center [189, 190] width 25 height 17
click at [93, 189] on button "Bold" at bounding box center [90, 190] width 25 height 17
click at [115, 191] on button "Calligraphy" at bounding box center [129, 190] width 46 height 17
click at [158, 191] on button "Retro" at bounding box center [168, 190] width 27 height 17
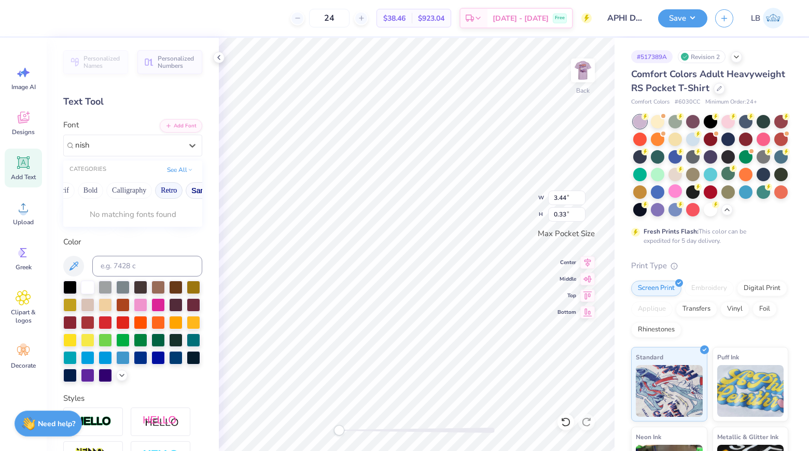
click at [186, 191] on button "Sans Serif" at bounding box center [208, 190] width 45 height 17
type input "nish"
type textarea "Δ"
click at [167, 151] on div at bounding box center [128, 145] width 107 height 14
click at [177, 145] on div "Nishiki-teki Greek" at bounding box center [128, 145] width 107 height 12
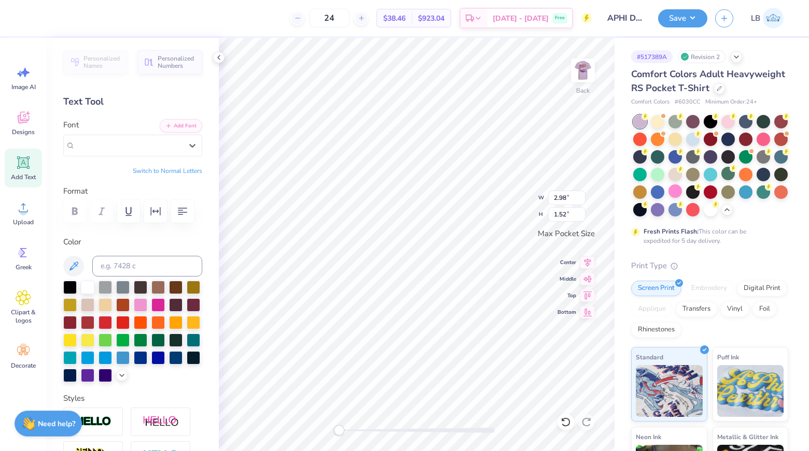
click at [177, 170] on button "Switch to Normal Letters" at bounding box center [167, 171] width 69 height 8
type textarea "DAD'S WEEKEND"
type input "3.44"
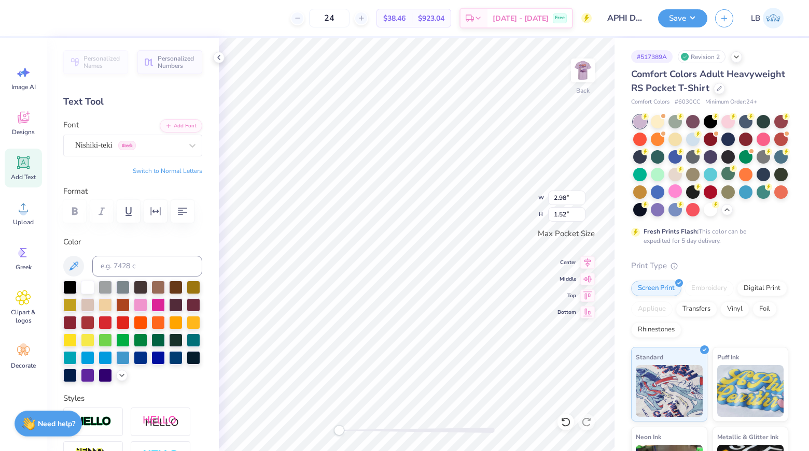
type input "0.33"
type textarea "D"
type textarea "2025"
click at [588, 71] on img at bounding box center [582, 70] width 41 height 41
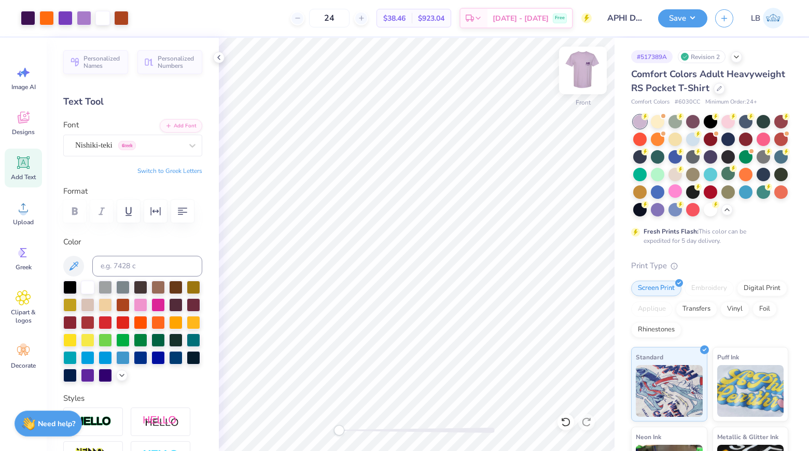
click at [583, 69] on img at bounding box center [582, 70] width 41 height 41
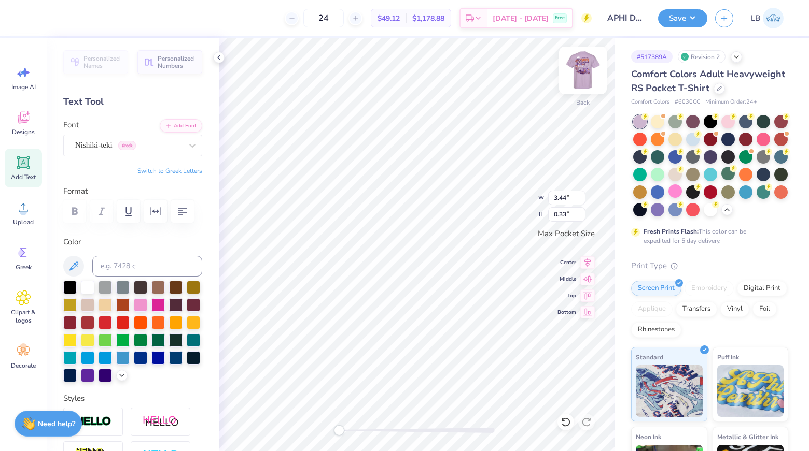
click at [587, 75] on img at bounding box center [582, 70] width 41 height 41
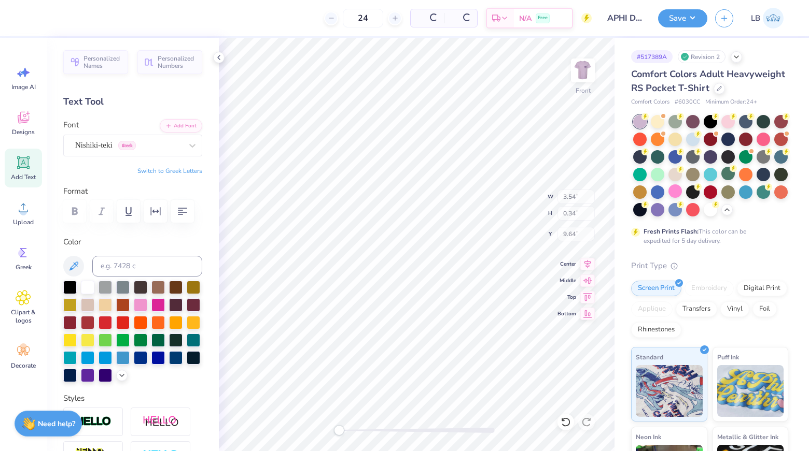
type input "3.54"
type input "0.34"
type textarea "CLEMSON, [GEOGRAPHIC_DATA]"
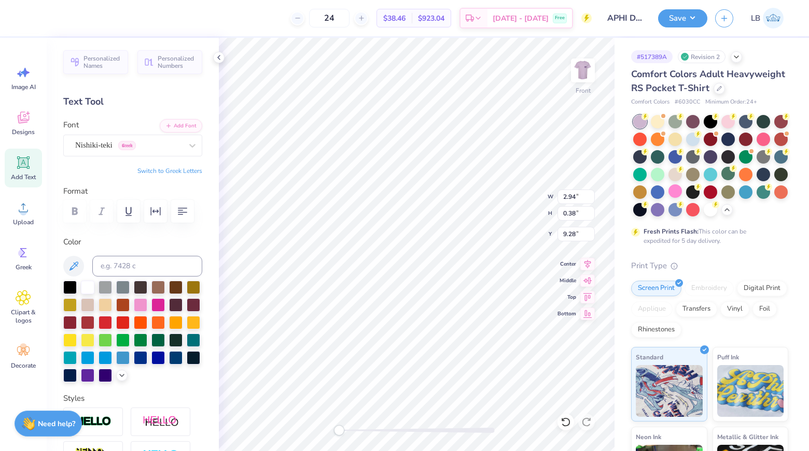
type input "3.81"
type input "0.49"
type textarea "A"
type textarea "CLEMSON, [GEOGRAPHIC_DATA]"
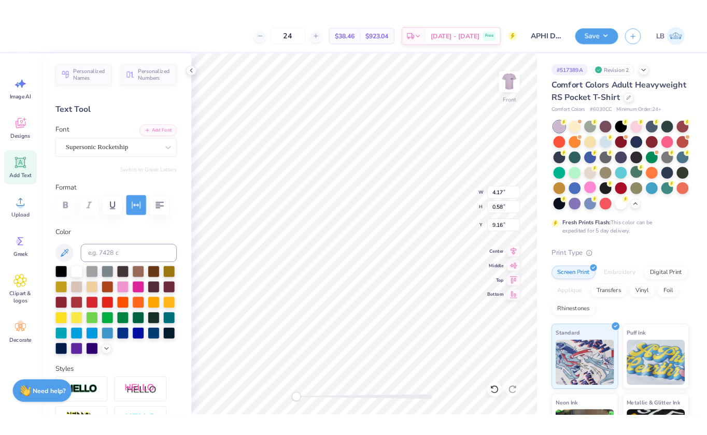
scroll to position [0, 2]
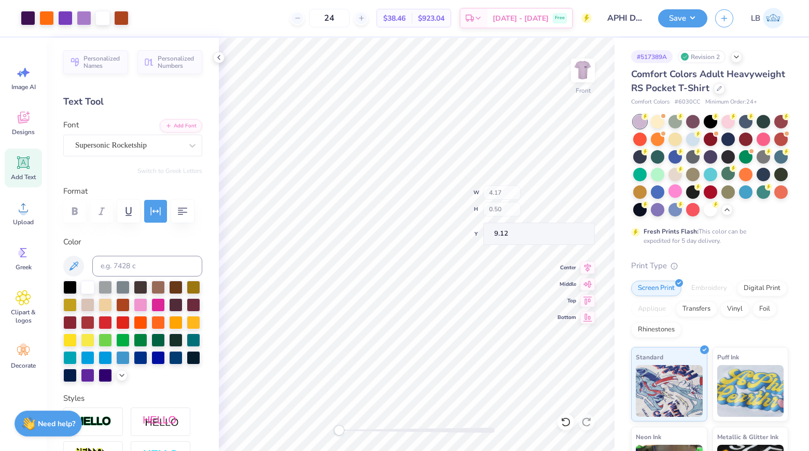
type input "4.17"
type input "0.50"
type input "9.12"
click at [588, 60] on img at bounding box center [582, 70] width 41 height 41
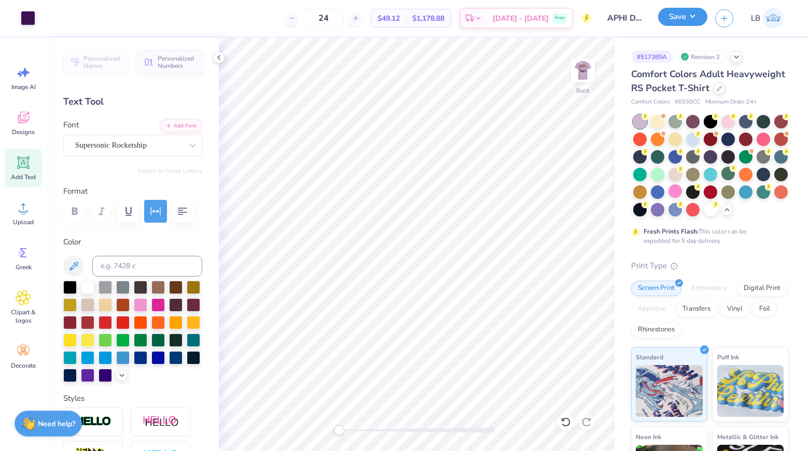
click at [670, 15] on button "Save" at bounding box center [682, 17] width 49 height 18
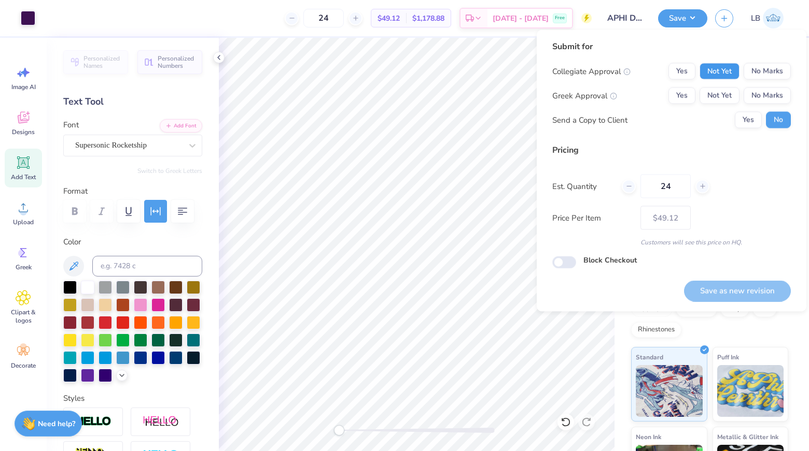
click at [718, 77] on button "Not Yet" at bounding box center [719, 71] width 40 height 17
click at [718, 91] on button "Not Yet" at bounding box center [719, 96] width 40 height 17
click at [737, 299] on button "Save as new revision" at bounding box center [737, 290] width 107 height 21
type input "$49.12"
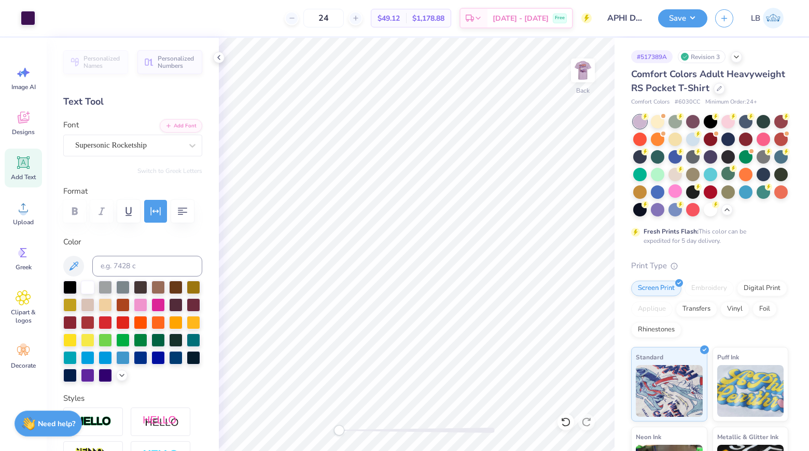
click at [676, 171] on div at bounding box center [674, 174] width 13 height 13
click at [582, 70] on img at bounding box center [582, 70] width 41 height 41
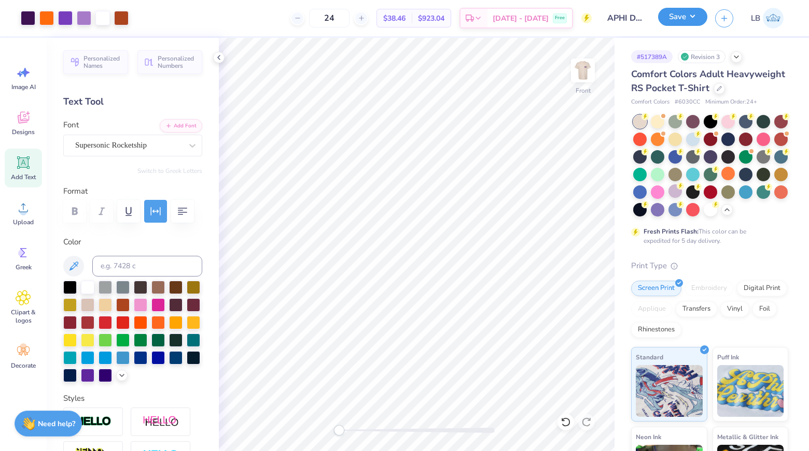
click at [678, 11] on button "Save" at bounding box center [682, 17] width 49 height 18
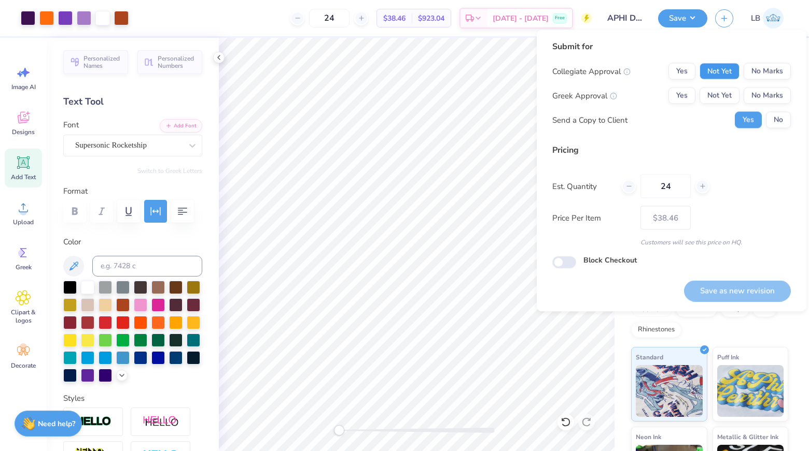
click at [713, 67] on button "Not Yet" at bounding box center [719, 71] width 40 height 17
click at [714, 94] on button "Not Yet" at bounding box center [719, 96] width 40 height 17
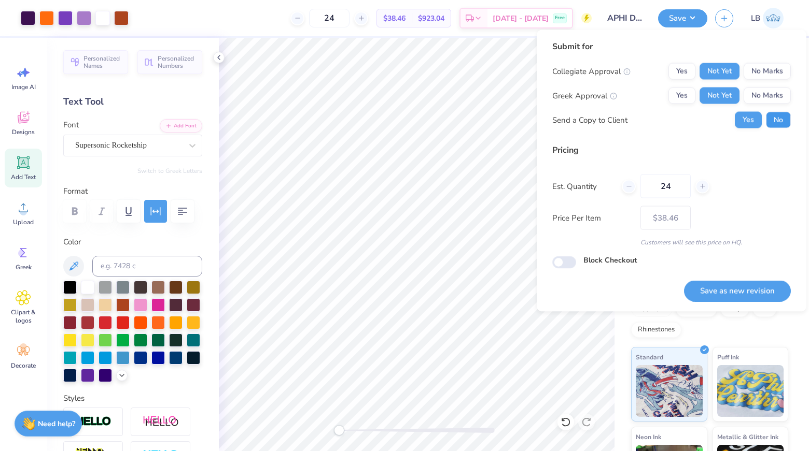
click at [770, 119] on button "No" at bounding box center [778, 120] width 25 height 17
click at [745, 293] on button "Save as new revision" at bounding box center [737, 290] width 107 height 21
type input "$38.46"
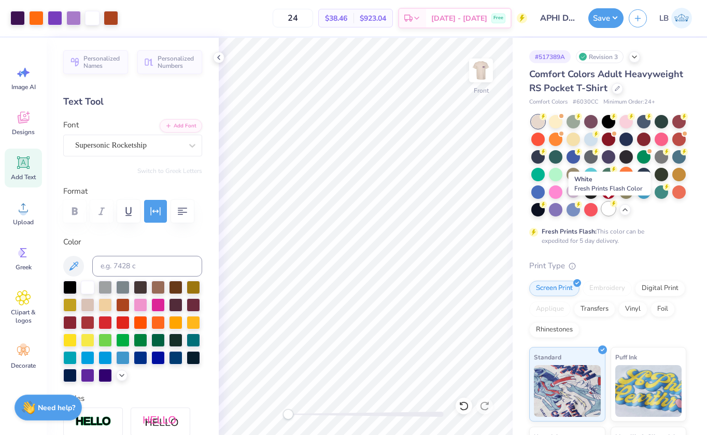
click at [607, 210] on div at bounding box center [608, 208] width 13 height 13
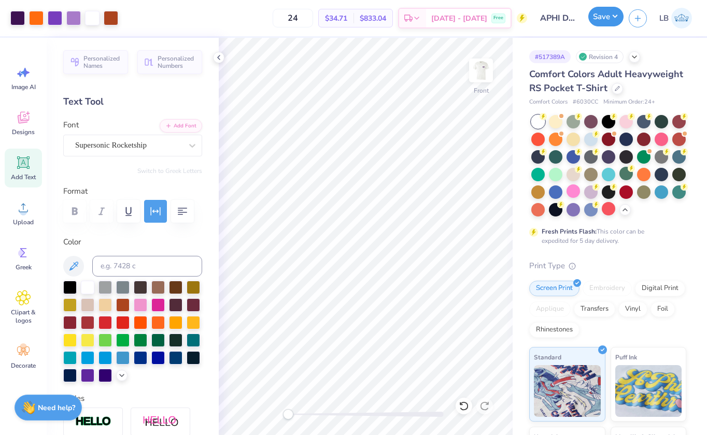
click at [595, 15] on button "Save" at bounding box center [605, 17] width 35 height 20
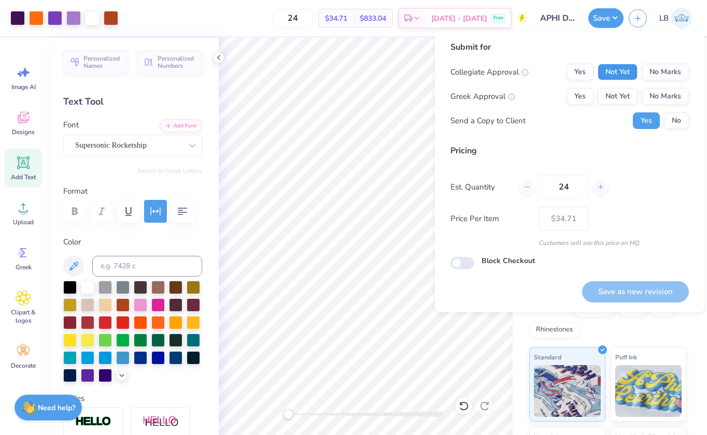
click at [624, 67] on button "Not Yet" at bounding box center [618, 72] width 40 height 17
click at [624, 97] on button "Not Yet" at bounding box center [618, 96] width 40 height 17
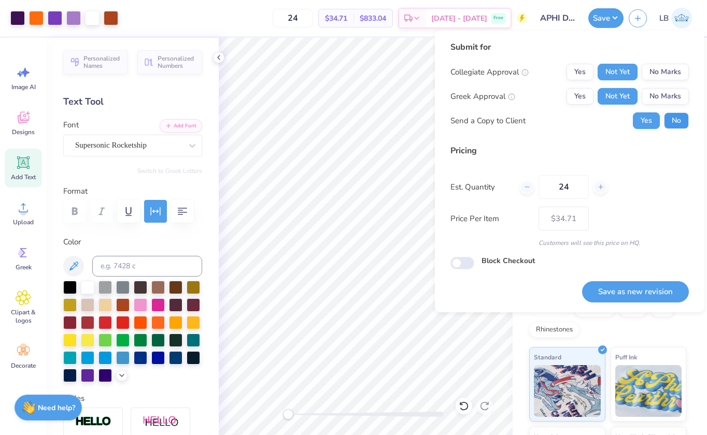
click at [676, 120] on button "No" at bounding box center [676, 120] width 25 height 17
click at [634, 293] on button "Save as new revision" at bounding box center [635, 291] width 107 height 21
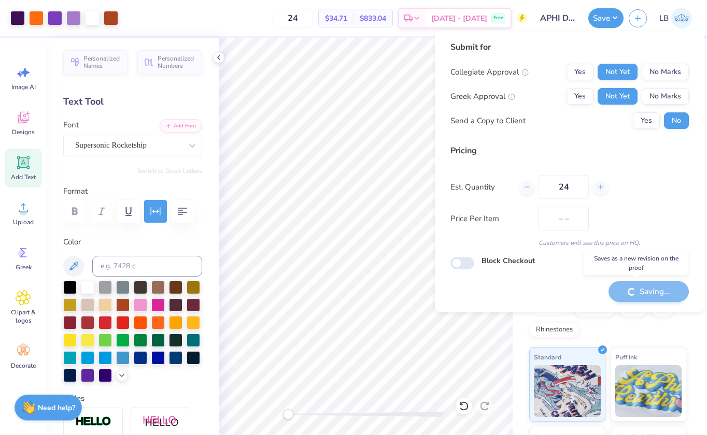
type input "$34.71"
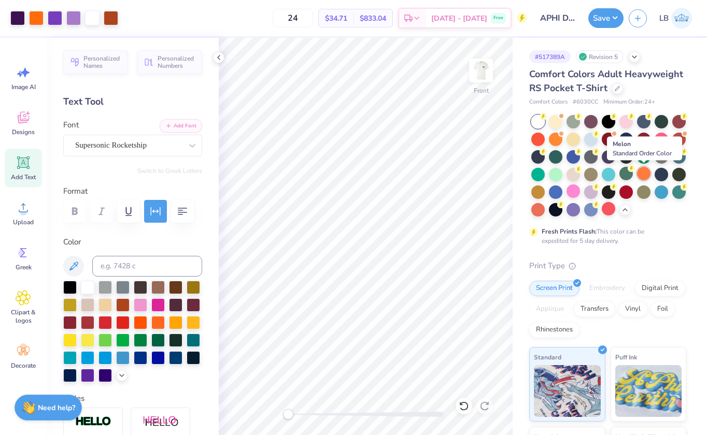
click at [643, 174] on div at bounding box center [643, 173] width 13 height 13
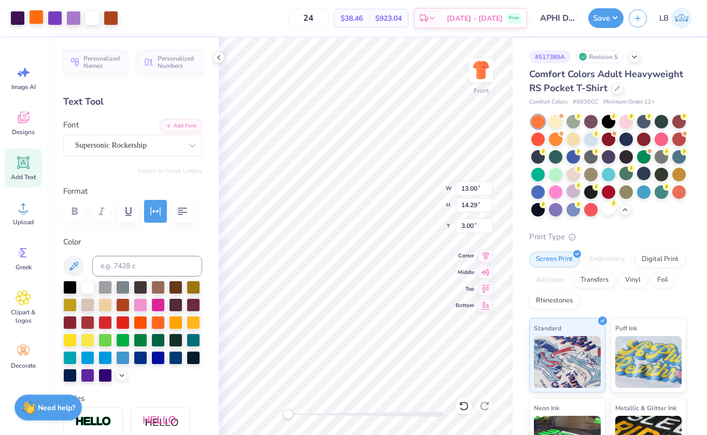
click at [36, 20] on div at bounding box center [36, 17] width 15 height 15
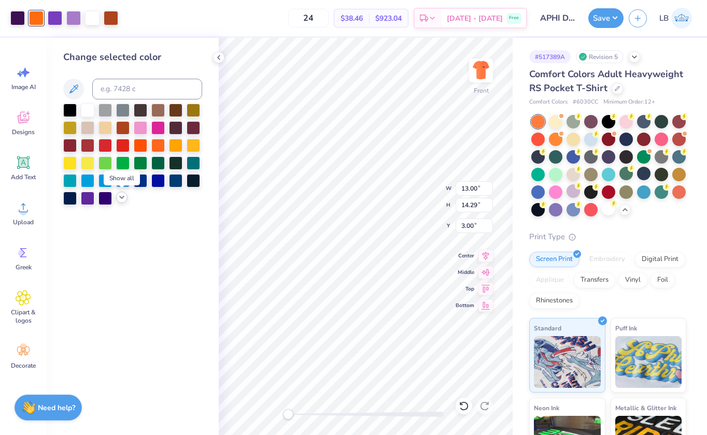
click at [123, 197] on icon at bounding box center [122, 197] width 8 height 8
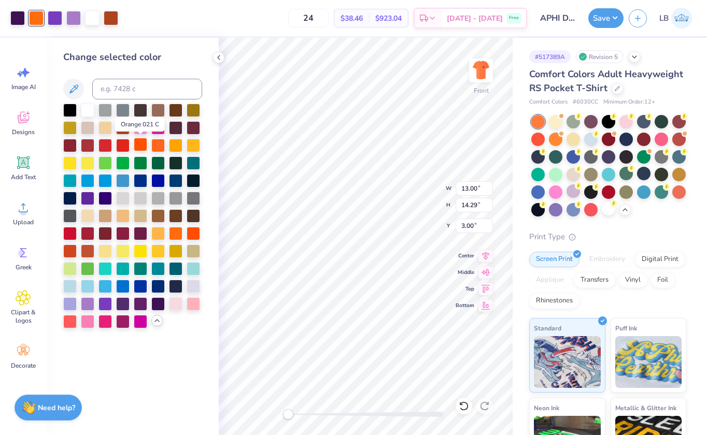
click at [135, 145] on div at bounding box center [140, 144] width 13 height 13
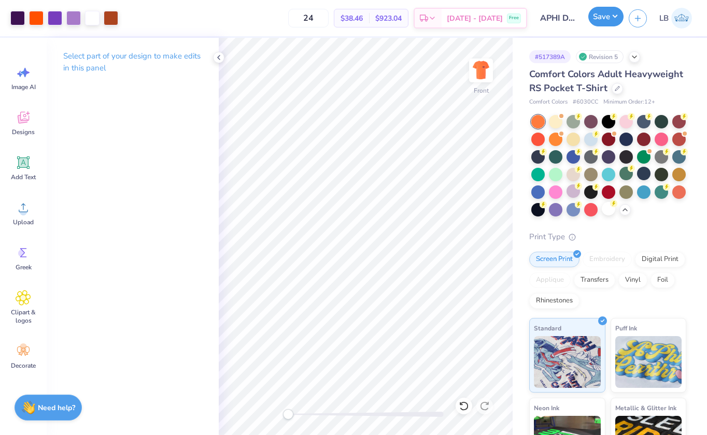
click at [605, 13] on button "Save" at bounding box center [605, 17] width 35 height 20
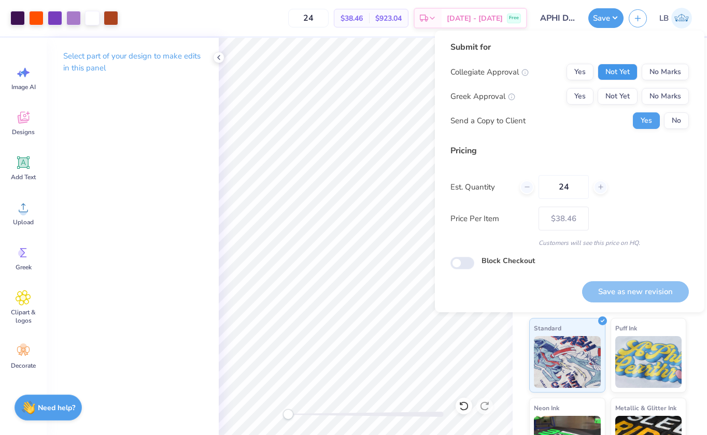
click at [616, 66] on button "Not Yet" at bounding box center [618, 72] width 40 height 17
click at [617, 96] on button "Not Yet" at bounding box center [618, 96] width 40 height 17
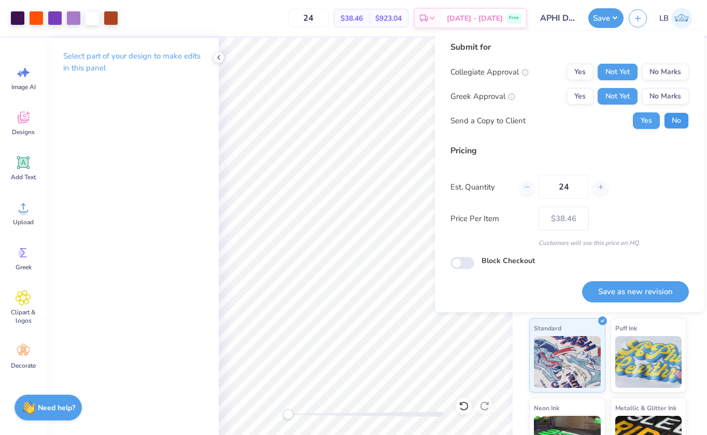
click at [673, 124] on button "No" at bounding box center [676, 120] width 25 height 17
click at [616, 290] on button "Save as new revision" at bounding box center [635, 291] width 107 height 21
type input "$38.46"
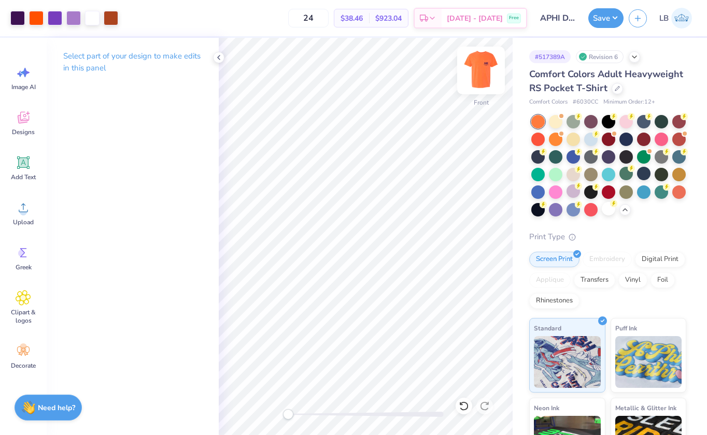
click at [479, 70] on img at bounding box center [480, 70] width 41 height 41
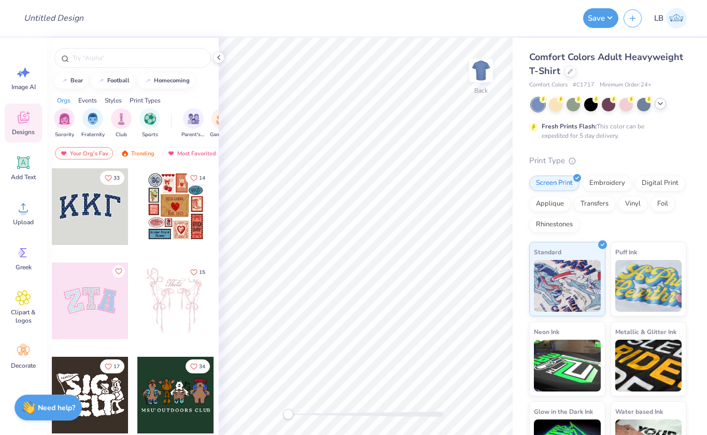
click at [660, 107] on icon at bounding box center [660, 104] width 8 height 8
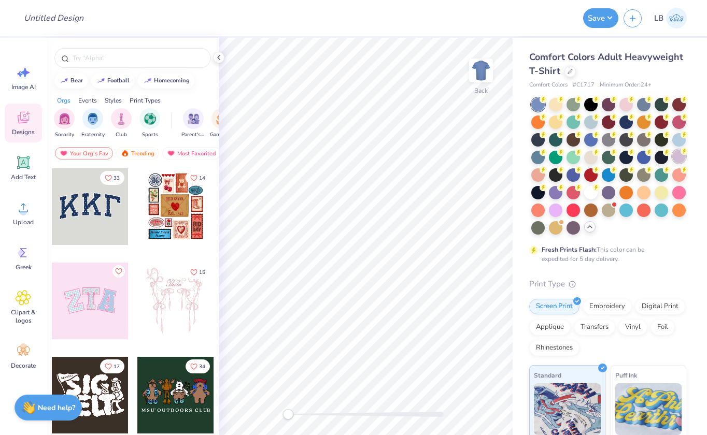
click at [676, 156] on div at bounding box center [678, 156] width 13 height 13
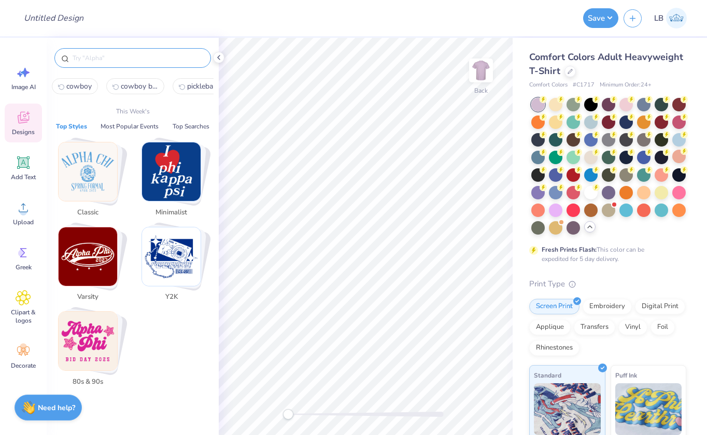
click at [86, 61] on input "text" at bounding box center [138, 58] width 133 height 10
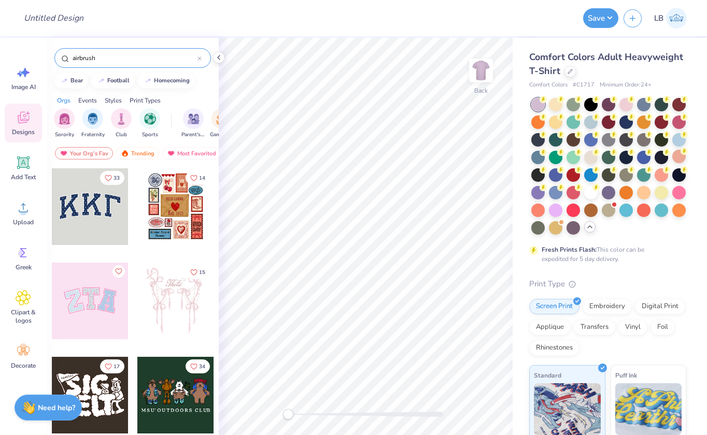
type input "airbrush"
